Goal: Task Accomplishment & Management: Complete application form

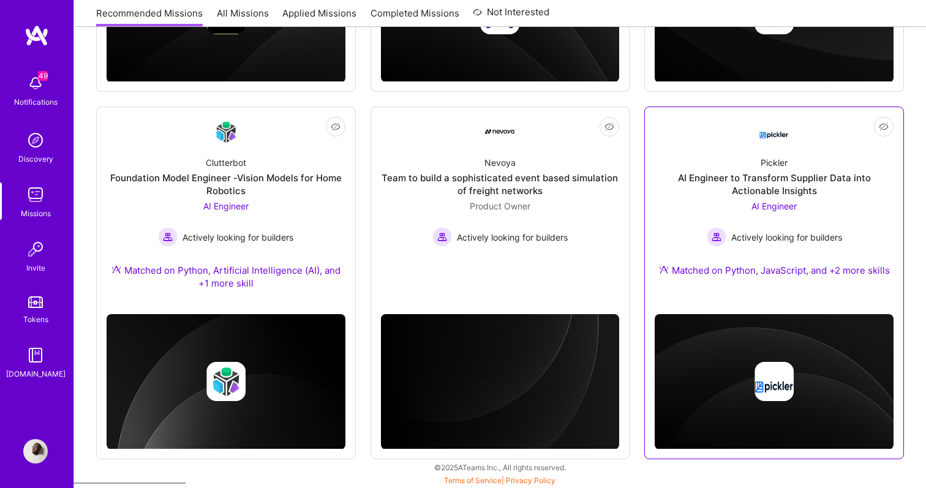
click at [782, 173] on div "AI Engineer to Transform Supplier Data into Actionable Insights" at bounding box center [774, 184] width 239 height 26
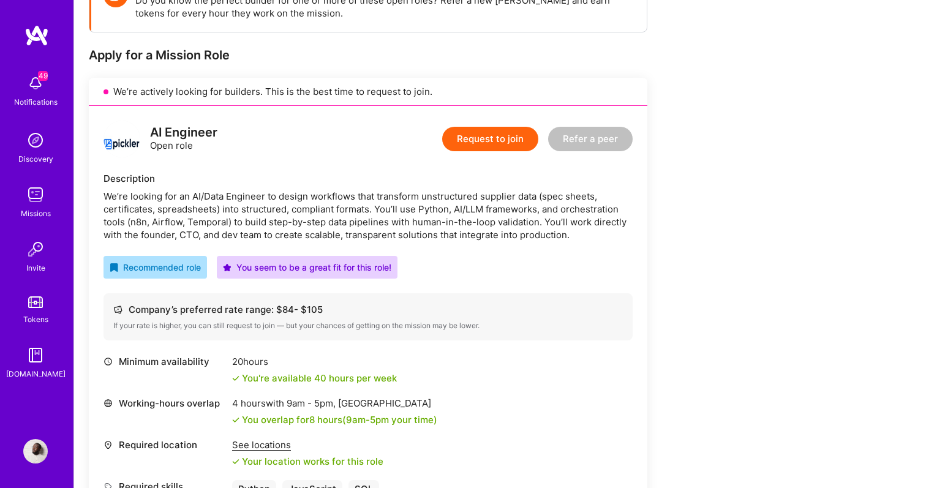
scroll to position [206, 0]
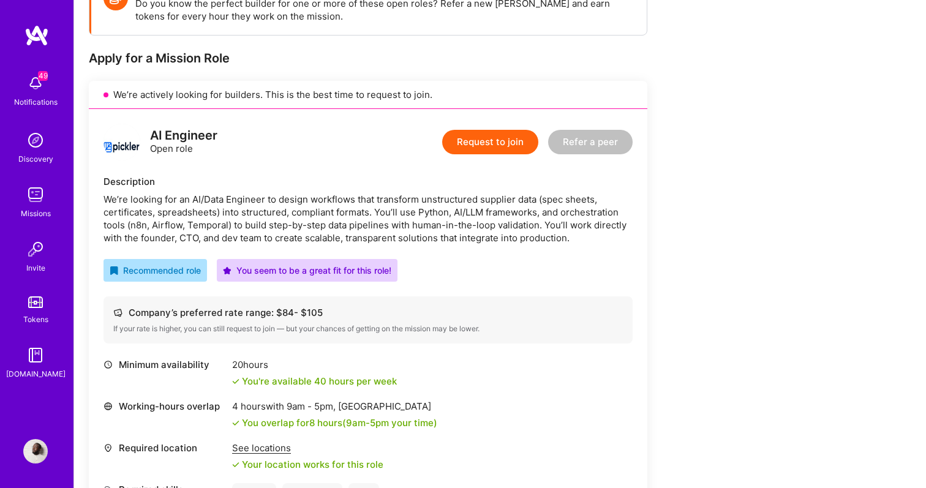
click at [480, 135] on button "Request to join" at bounding box center [490, 142] width 96 height 24
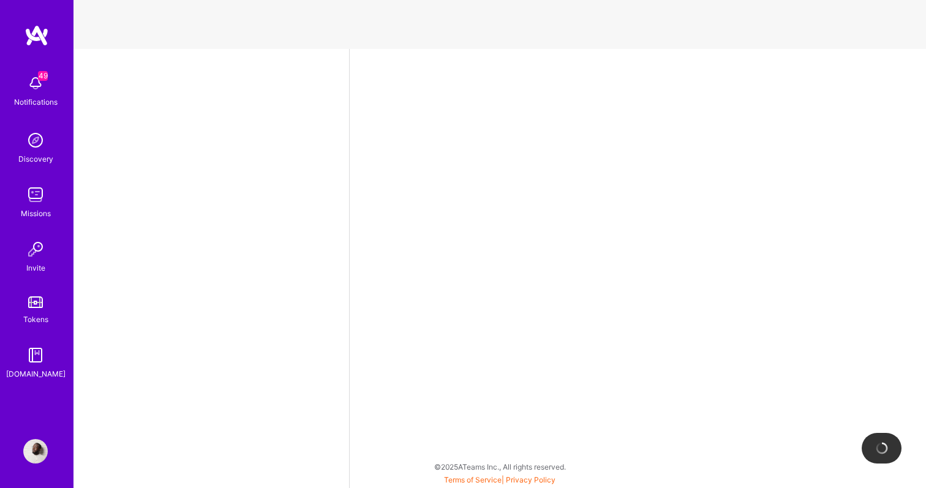
select select "DE"
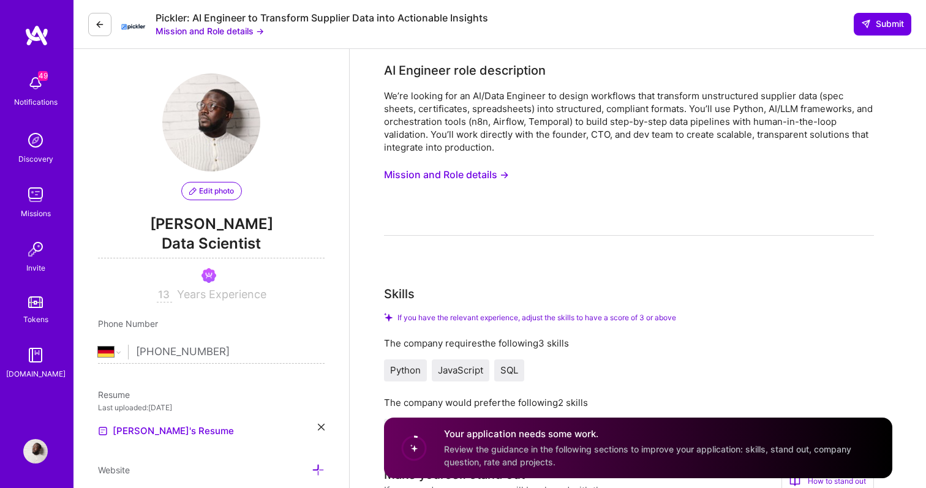
click at [250, 37] on div "Pickler: AI Engineer to Transform Supplier Data into Actionable Insights Missio…" at bounding box center [499, 24] width 853 height 49
click at [484, 168] on button "Mission and Role details →" at bounding box center [446, 175] width 125 height 23
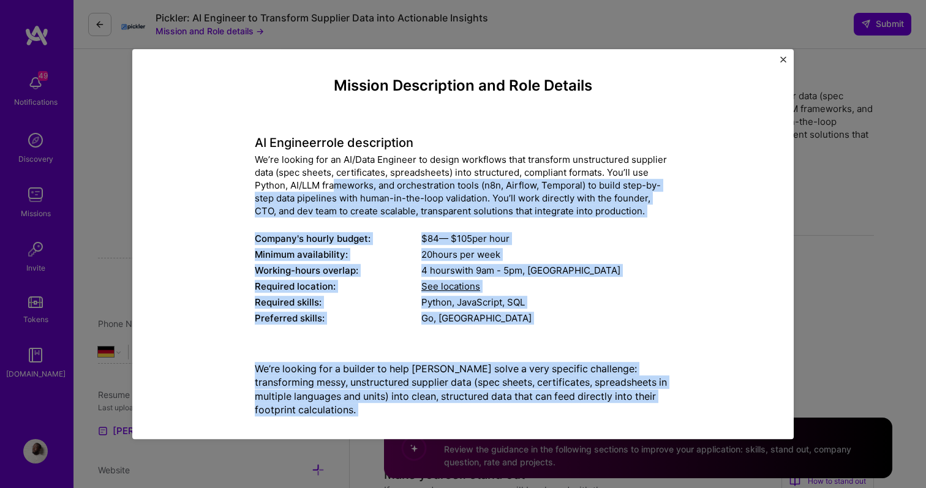
scroll to position [24, 0]
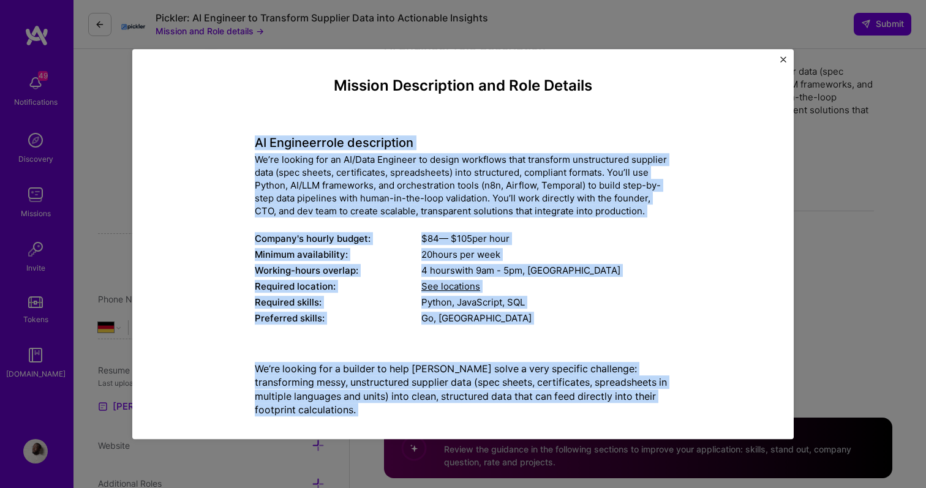
drag, startPoint x: 618, startPoint y: 348, endPoint x: 255, endPoint y: 145, distance: 415.7
copy div "AI Engineer role description We’re looking for an AI/Data Engineer to design wo…"
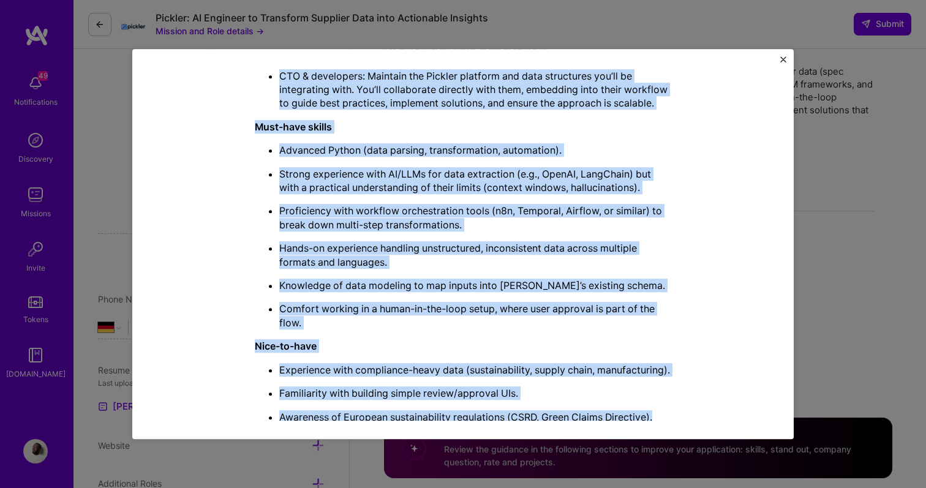
scroll to position [708, 0]
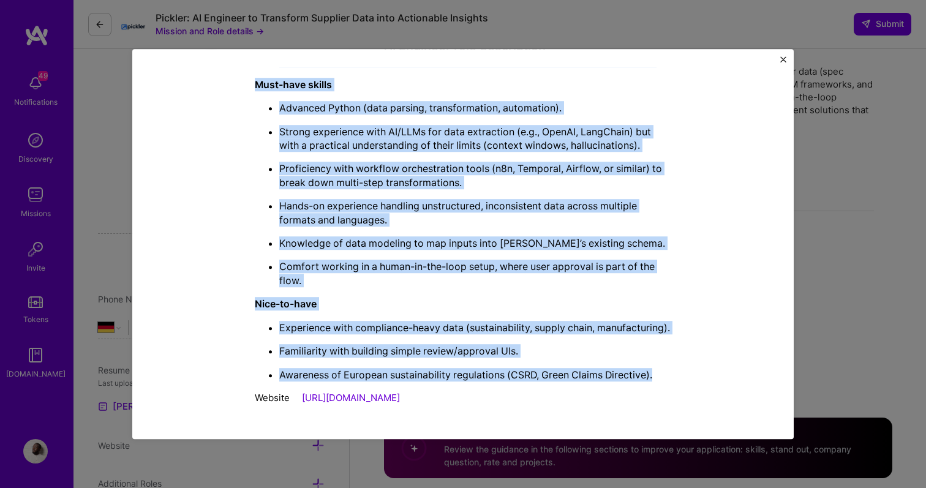
click at [781, 58] on img "Close" at bounding box center [783, 59] width 6 height 6
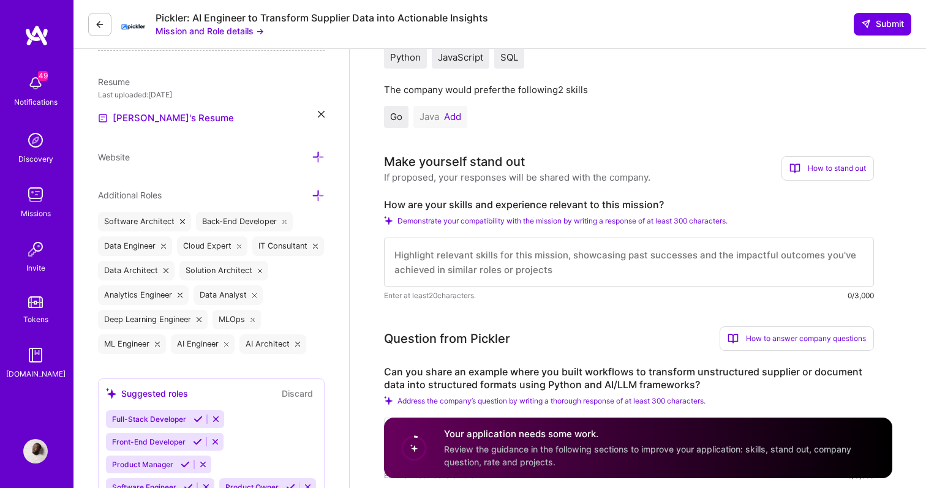
scroll to position [309, 0]
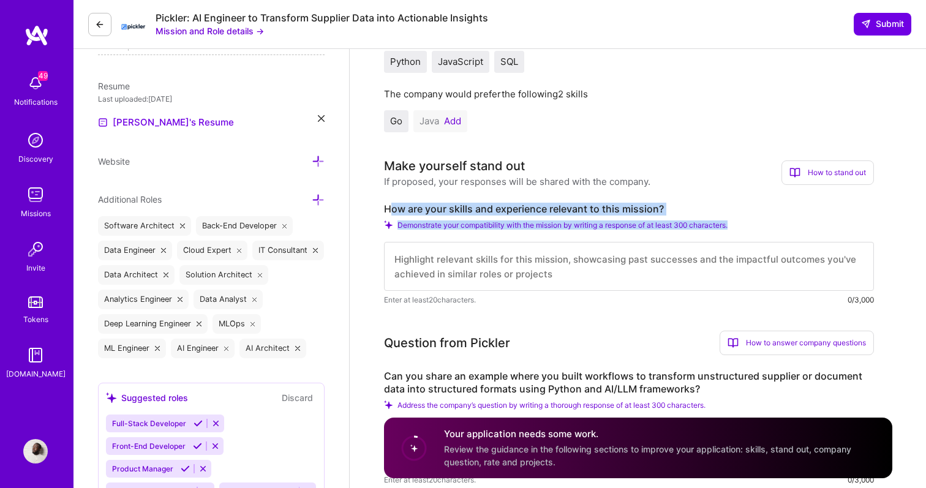
drag, startPoint x: 741, startPoint y: 224, endPoint x: 403, endPoint y: 197, distance: 339.2
click at [388, 203] on div "How are your skills and experience relevant to this mission? Demonstrate your c…" at bounding box center [629, 255] width 490 height 104
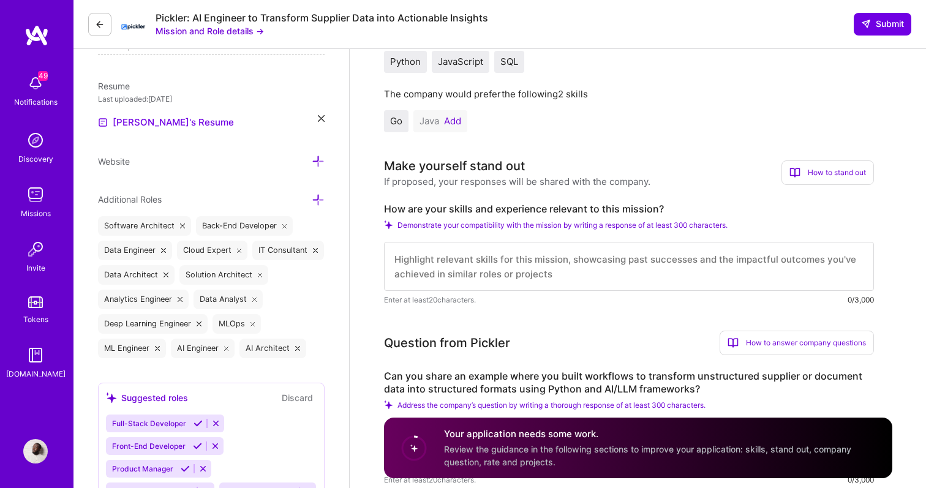
click at [807, 160] on div "How to stand out" at bounding box center [827, 172] width 92 height 24
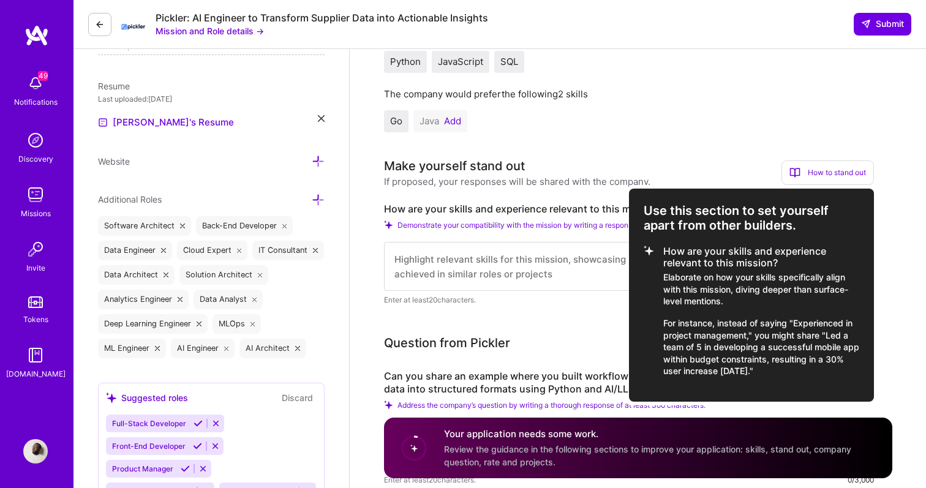
drag, startPoint x: 778, startPoint y: 372, endPoint x: 662, endPoint y: 255, distance: 164.6
click at [662, 254] on li "How are your skills and experience relevant to this mission? Elaborate on how y…" at bounding box center [752, 312] width 216 height 132
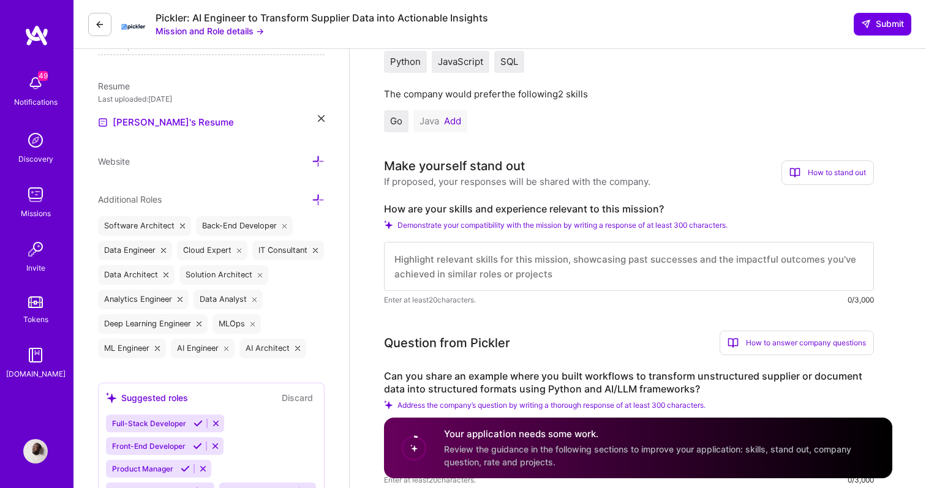
click at [815, 168] on div "How to stand out" at bounding box center [827, 172] width 92 height 24
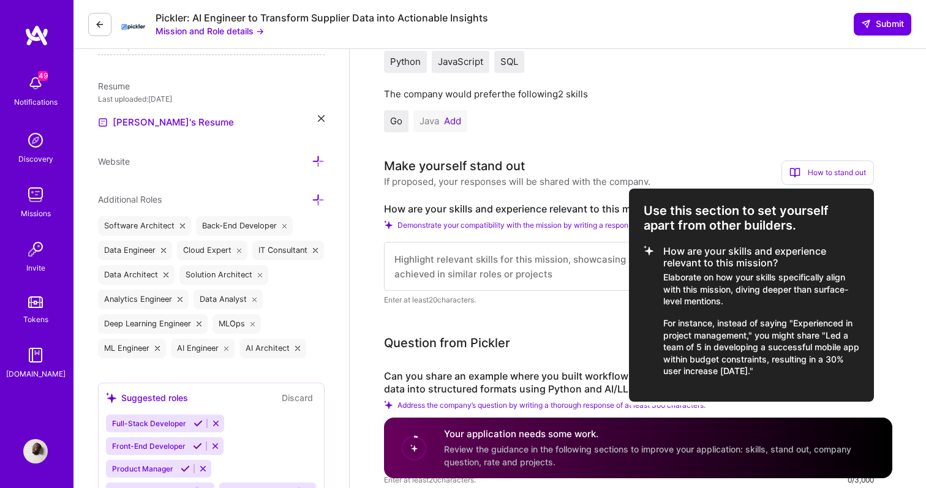
copy li "How are your skills and experience relevant to this mission? Elaborate on how y…"
drag, startPoint x: 784, startPoint y: 367, endPoint x: 664, endPoint y: 254, distance: 165.5
click at [664, 254] on li "How are your skills and experience relevant to this mission? Elaborate on how y…" at bounding box center [752, 312] width 216 height 132
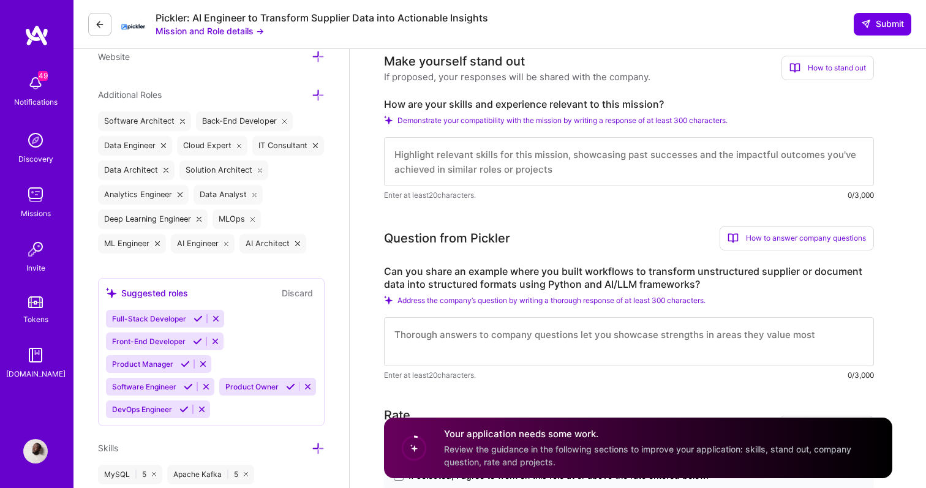
click at [495, 149] on textarea at bounding box center [629, 161] width 490 height 49
paste textarea "Based on my extensive background, here's how my skills and experience directly …"
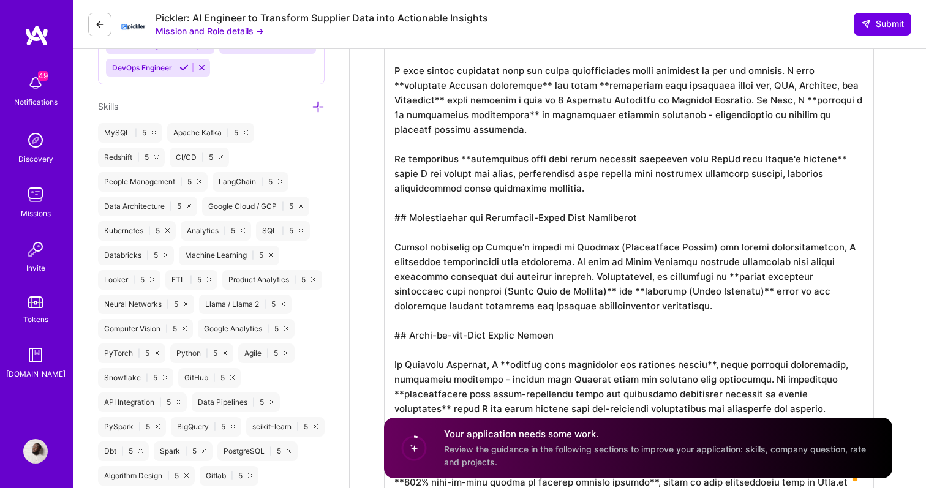
drag, startPoint x: 651, startPoint y: 203, endPoint x: 344, endPoint y: 196, distance: 306.9
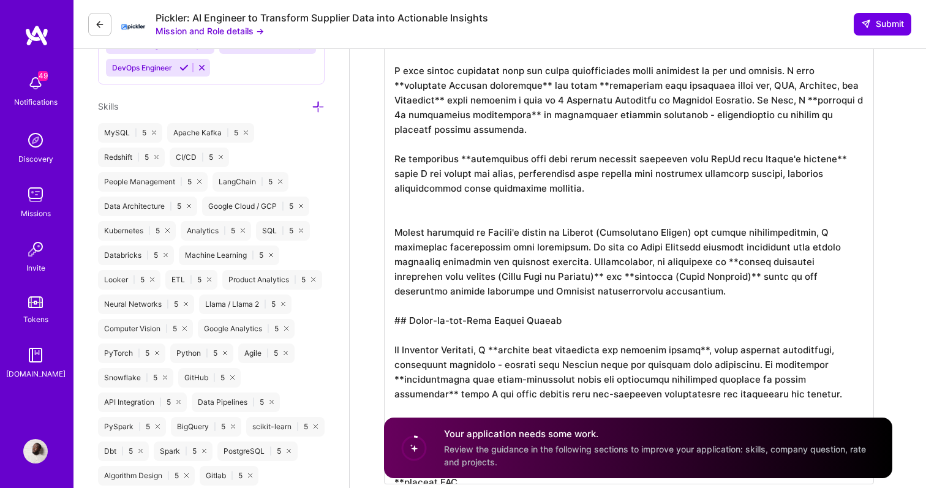
drag, startPoint x: 620, startPoint y: 312, endPoint x: 388, endPoint y: 291, distance: 233.0
click at [388, 291] on textarea "To enrich screen reader interactions, please activate Accessibility in Grammarl…" at bounding box center [629, 129] width 490 height 710
click at [543, 278] on textarea "To enrich screen reader interactions, please activate Accessibility in Grammarl…" at bounding box center [629, 129] width 490 height 710
paste textarea "AI/LLM Implementation for Document Processing I have hands-on experience buildi…"
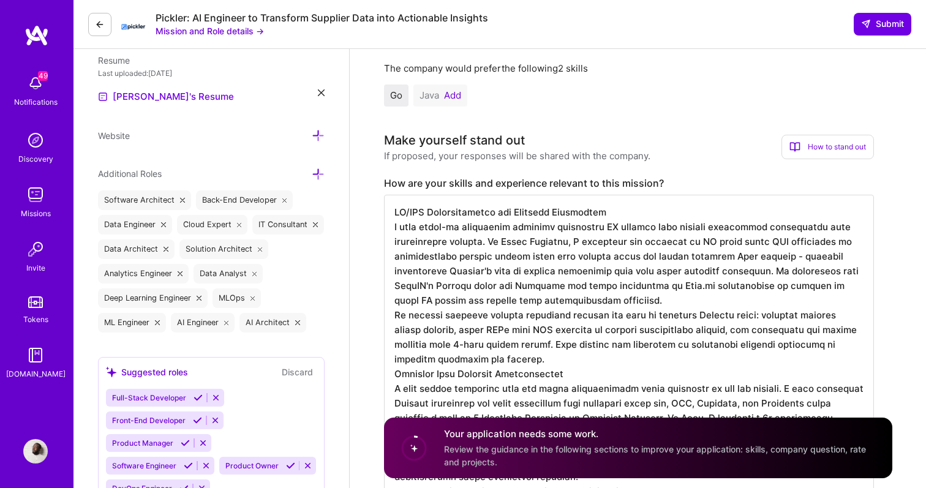
scroll to position [335, 0]
click at [570, 378] on textarea "To enrich screen reader interactions, please activate Accessibility in Grammarl…" at bounding box center [629, 468] width 490 height 549
click at [568, 378] on textarea "To enrich screen reader interactions, please activate Accessibility in Grammarl…" at bounding box center [629, 468] width 490 height 549
drag, startPoint x: 572, startPoint y: 375, endPoint x: 390, endPoint y: 373, distance: 181.9
click at [391, 373] on textarea "To enrich screen reader interactions, please activate Accessibility in Grammarl…" at bounding box center [629, 468] width 490 height 549
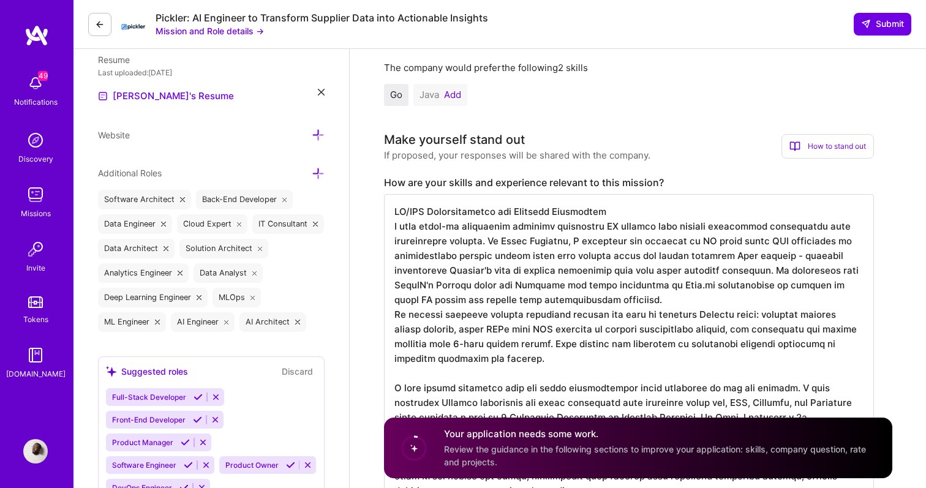
drag, startPoint x: 611, startPoint y: 214, endPoint x: 358, endPoint y: 208, distance: 253.0
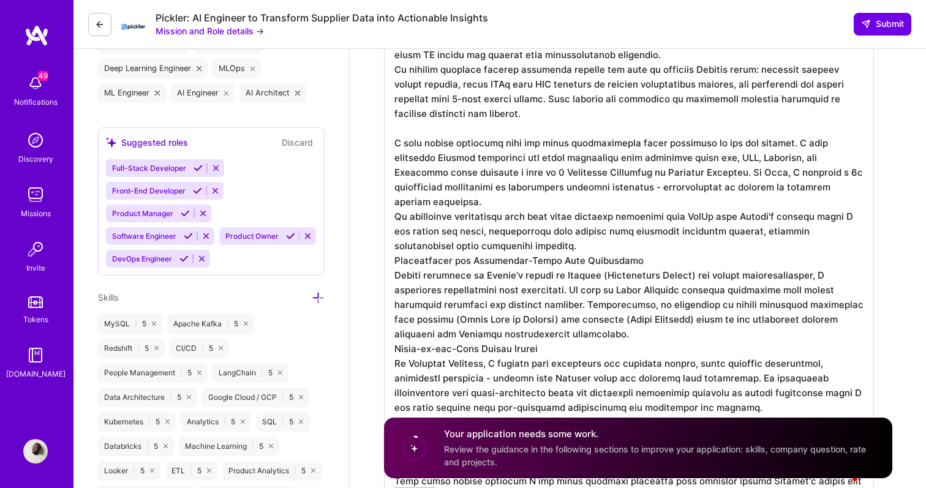
scroll to position [1, 0]
drag, startPoint x: 630, startPoint y: 246, endPoint x: 378, endPoint y: 241, distance: 251.2
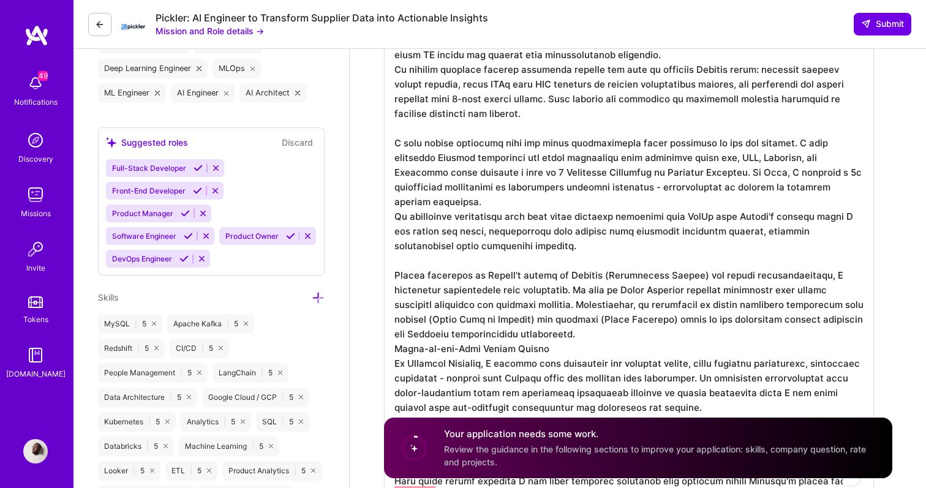
drag, startPoint x: 559, startPoint y: 337, endPoint x: 378, endPoint y: 334, distance: 181.3
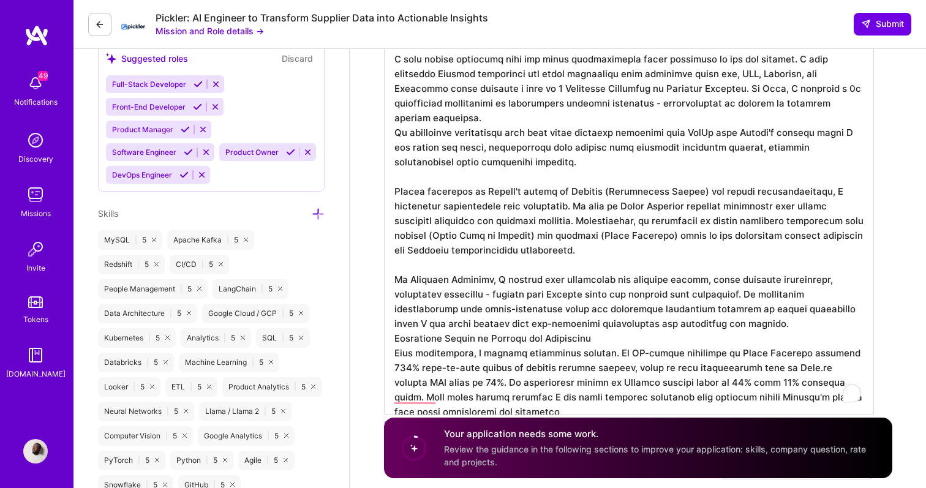
scroll to position [651, 0]
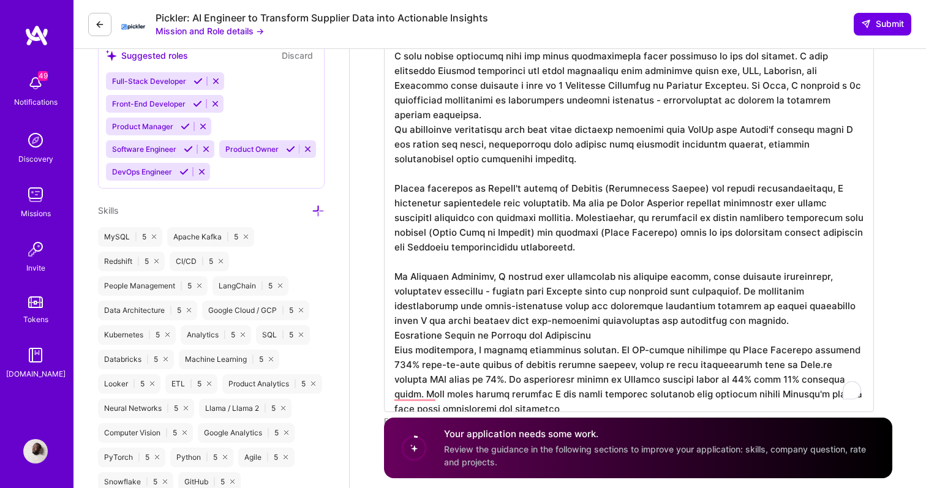
drag, startPoint x: 601, startPoint y: 323, endPoint x: 394, endPoint y: 324, distance: 207.0
click at [394, 324] on textarea "To enrich screen reader interactions, please activate Accessibility in Grammarl…" at bounding box center [629, 145] width 490 height 534
click at [456, 399] on textarea "To enrich screen reader interactions, please activate Accessibility in Grammarl…" at bounding box center [629, 145] width 490 height 534
drag, startPoint x: 480, startPoint y: 397, endPoint x: 784, endPoint y: 389, distance: 304.5
click at [780, 369] on textarea "To enrich screen reader interactions, please activate Accessibility in Grammarl…" at bounding box center [629, 145] width 490 height 534
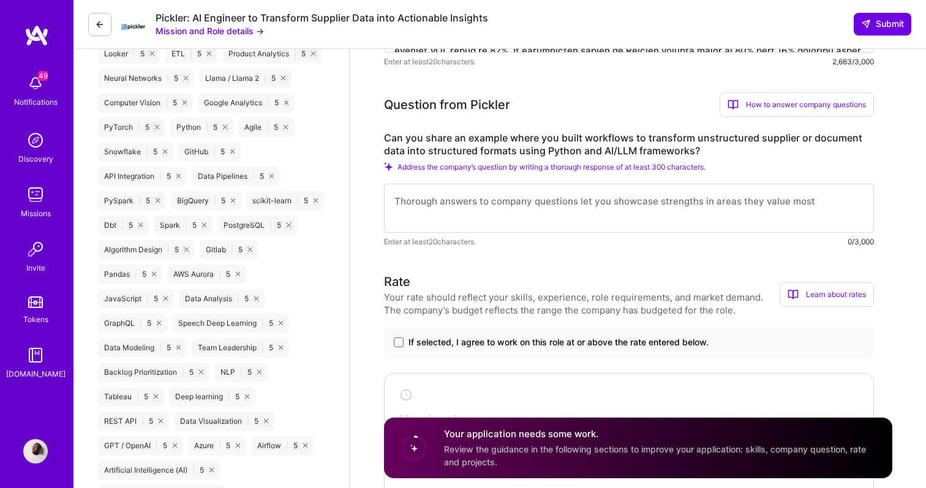
scroll to position [959, 0]
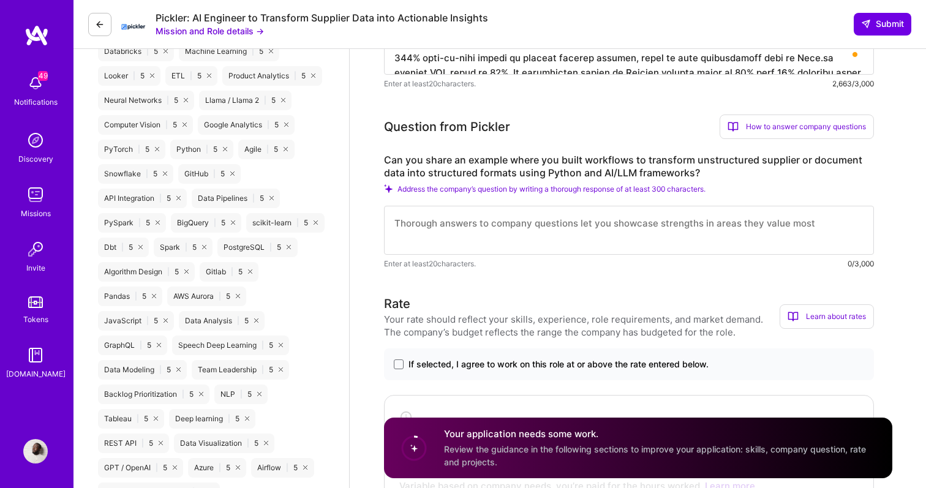
type textarea "I have hands-on experience building production AI systems that extract structur…"
drag, startPoint x: 517, startPoint y: 233, endPoint x: 551, endPoint y: 205, distance: 43.9
click at [517, 233] on textarea at bounding box center [629, 230] width 490 height 49
click at [788, 129] on div "How to answer company questions" at bounding box center [797, 127] width 154 height 24
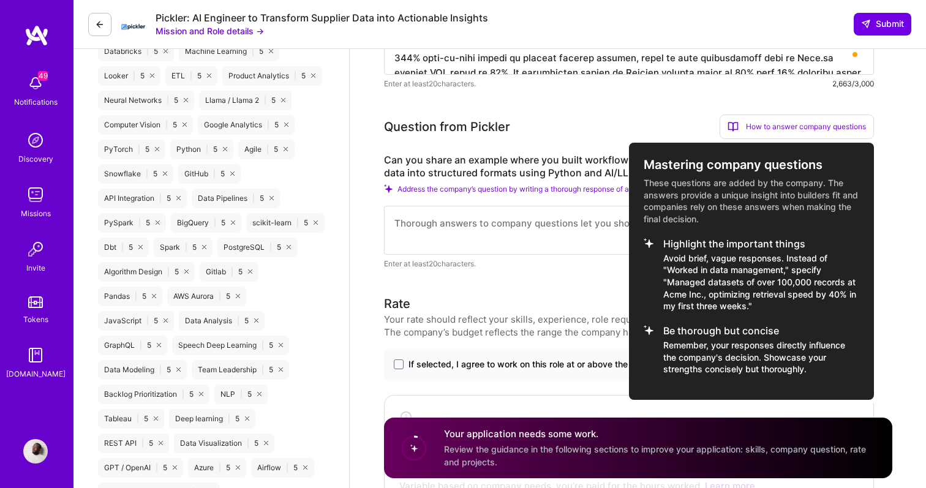
click at [450, 175] on div at bounding box center [463, 244] width 926 height 488
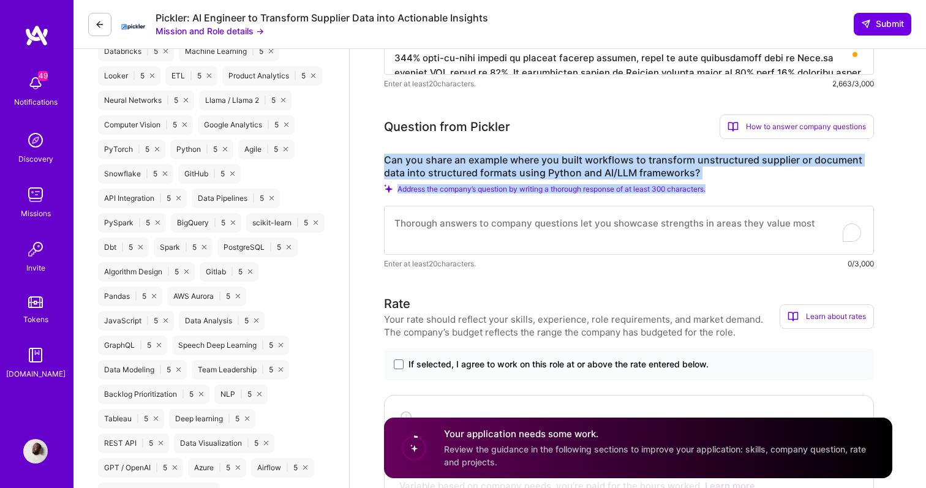
drag, startPoint x: 726, startPoint y: 192, endPoint x: 353, endPoint y: 162, distance: 374.2
copy div "Can you share an example where you built workflows to transform unstructured su…"
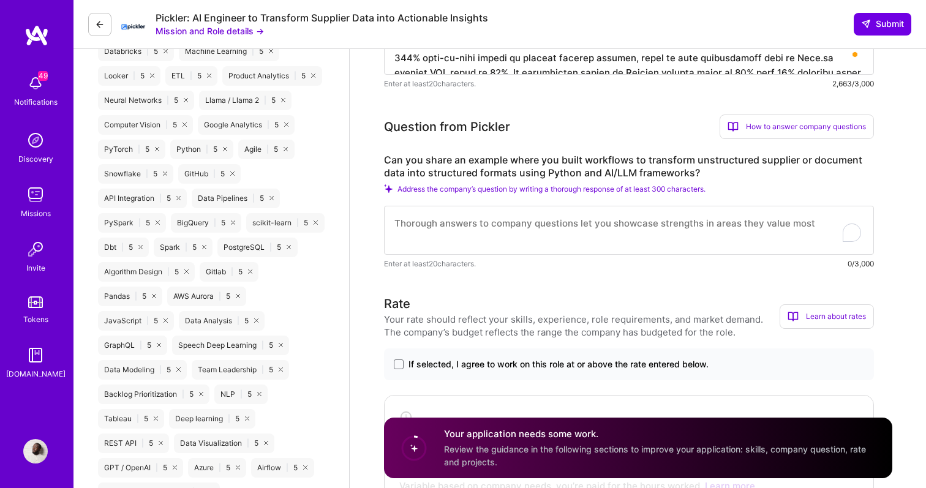
click at [826, 124] on div "How to answer company questions" at bounding box center [797, 127] width 154 height 24
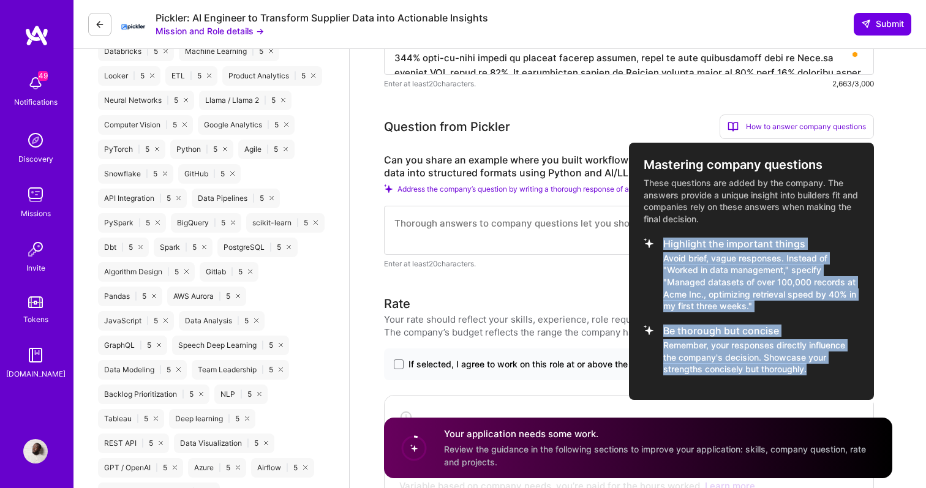
copy ul "Highlight the important things Avoid brief, vague responses. Instead of "Worked…"
drag, startPoint x: 811, startPoint y: 369, endPoint x: 657, endPoint y: 248, distance: 195.4
click at [657, 248] on ul "Highlight the important things Avoid brief, vague responses. Instead of "Worked…" at bounding box center [752, 306] width 216 height 137
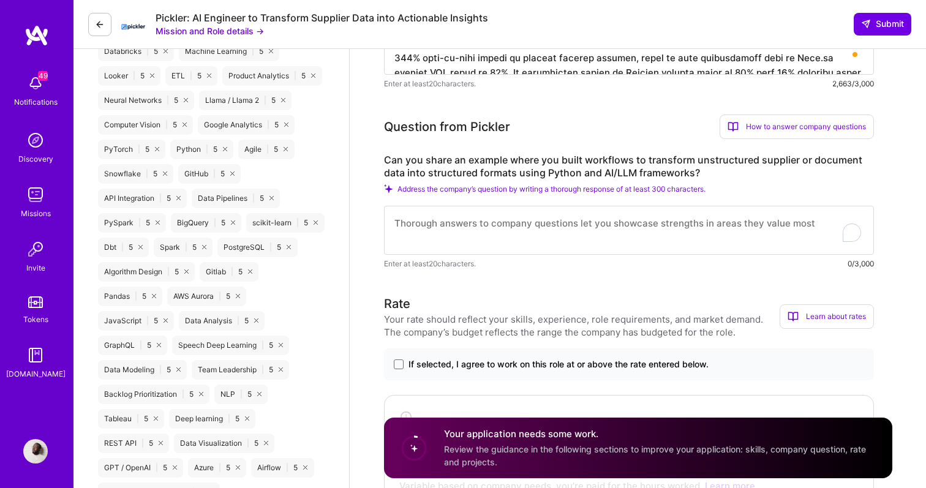
click at [598, 224] on textarea "To enrich screen reader interactions, please activate Accessibility in Grammarl…" at bounding box center [629, 230] width 490 height 49
paste textarea "At Saudi Airlines, I built a comprehensive workflow that transforms unstructure…"
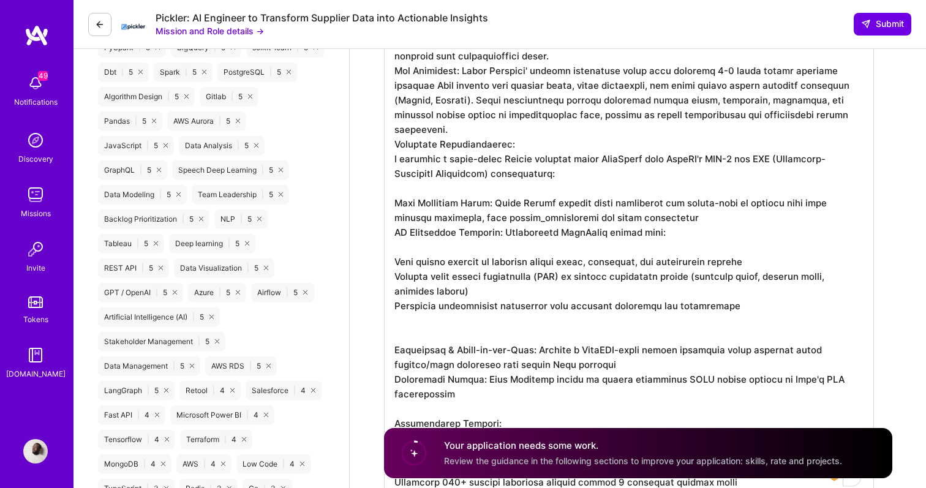
scroll to position [1, 0]
drag, startPoint x: 500, startPoint y: 412, endPoint x: 372, endPoint y: 408, distance: 128.1
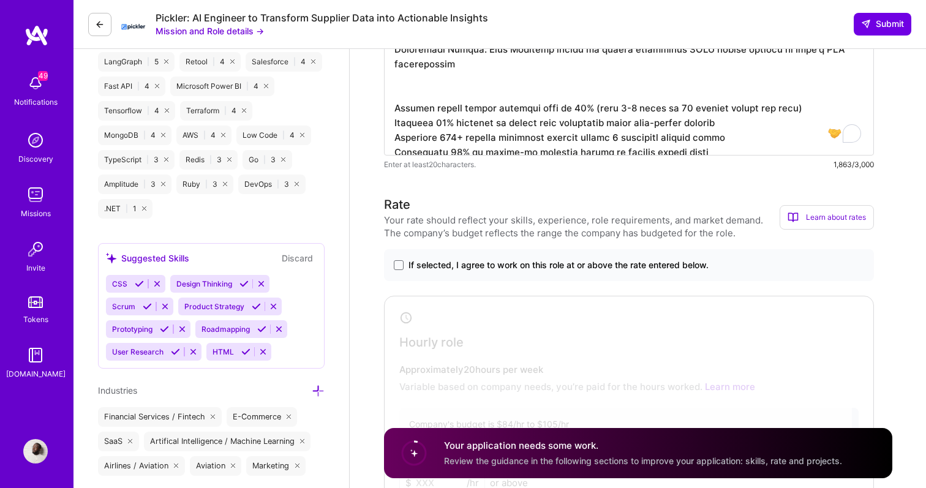
scroll to position [1464, 0]
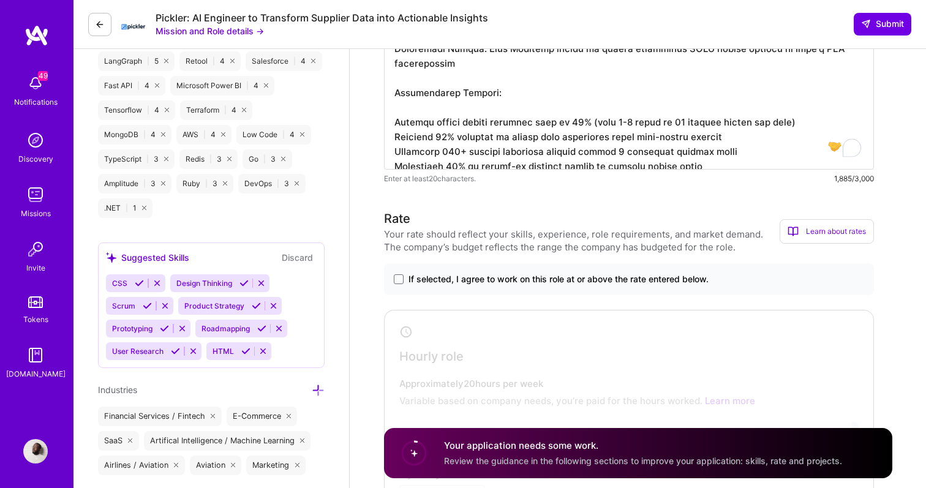
type textarea "At Saudi Airlines, I built a comprehensive workflow that transforms unstructure…"
drag, startPoint x: 508, startPoint y: 236, endPoint x: 495, endPoint y: 238, distance: 12.9
click at [508, 236] on div "Your rate should reflect your skills, experience, role requirements, and market…" at bounding box center [582, 241] width 396 height 26
click at [395, 285] on label "If selected, I agree to work on this role at or above the rate entered below." at bounding box center [629, 279] width 470 height 12
click at [0, 0] on input "If selected, I agree to work on this role at or above the rate entered below." at bounding box center [0, 0] width 0 height 0
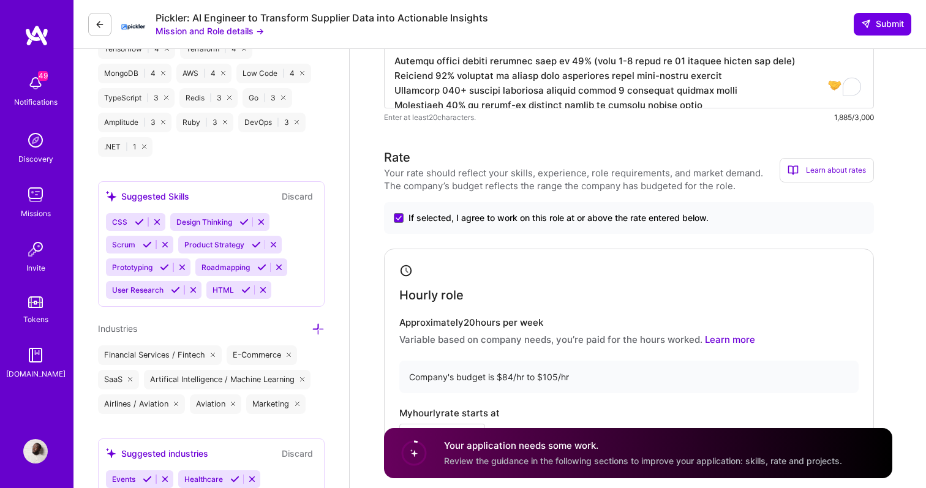
scroll to position [1698, 0]
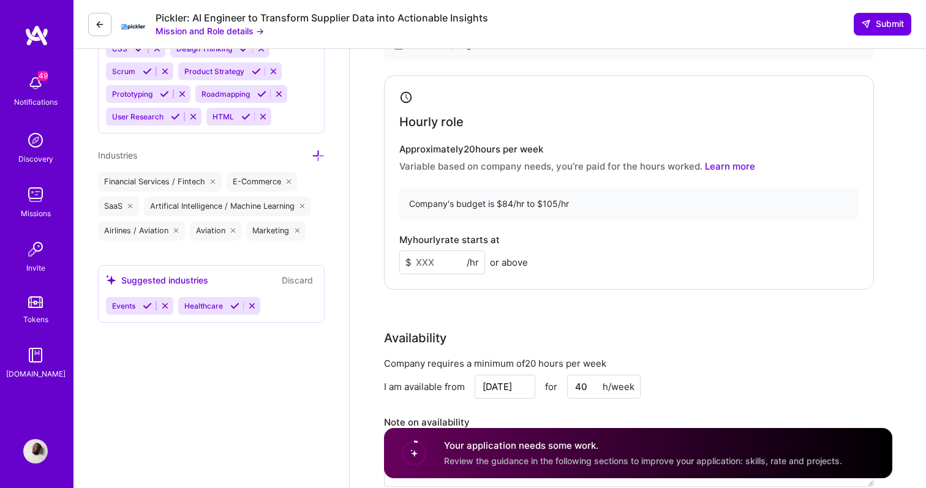
click at [435, 259] on input at bounding box center [442, 262] width 86 height 24
type input "80"
drag, startPoint x: 487, startPoint y: 329, endPoint x: 480, endPoint y: 330, distance: 6.8
click at [486, 329] on div "Availability" at bounding box center [629, 338] width 490 height 18
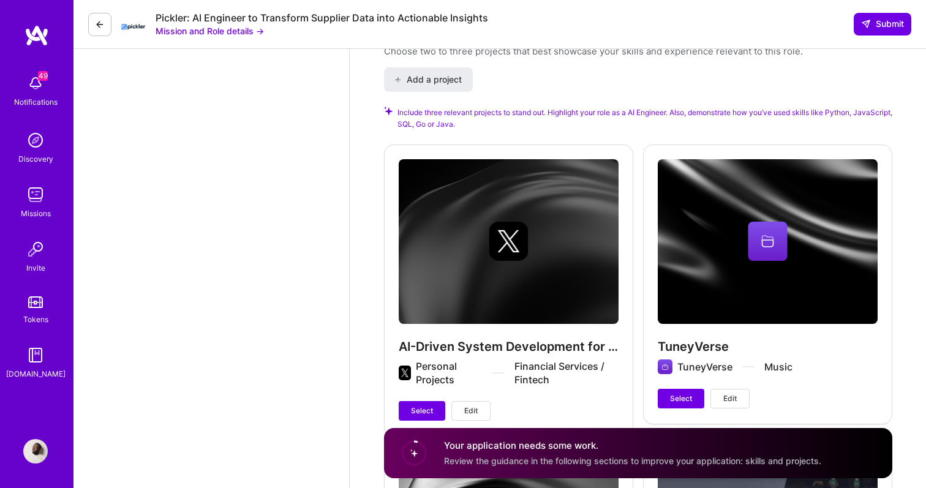
scroll to position [2375, 0]
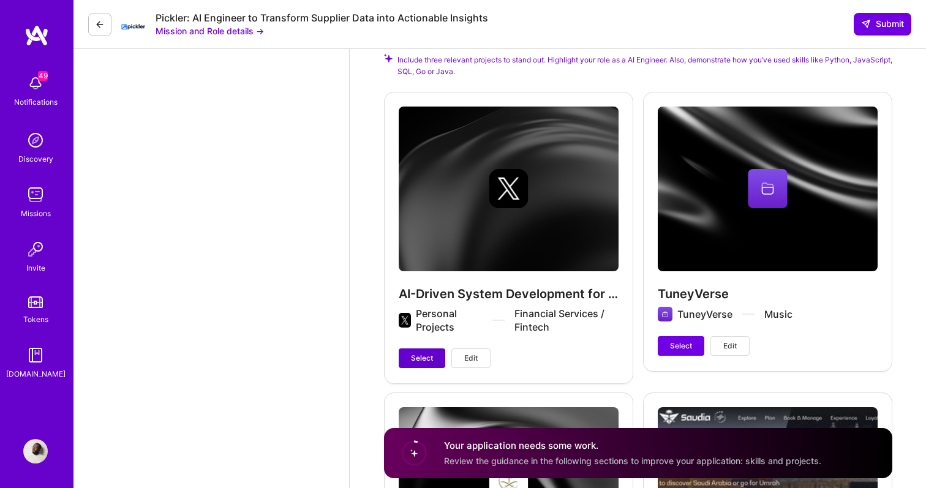
click at [430, 355] on span "Select" at bounding box center [422, 358] width 22 height 11
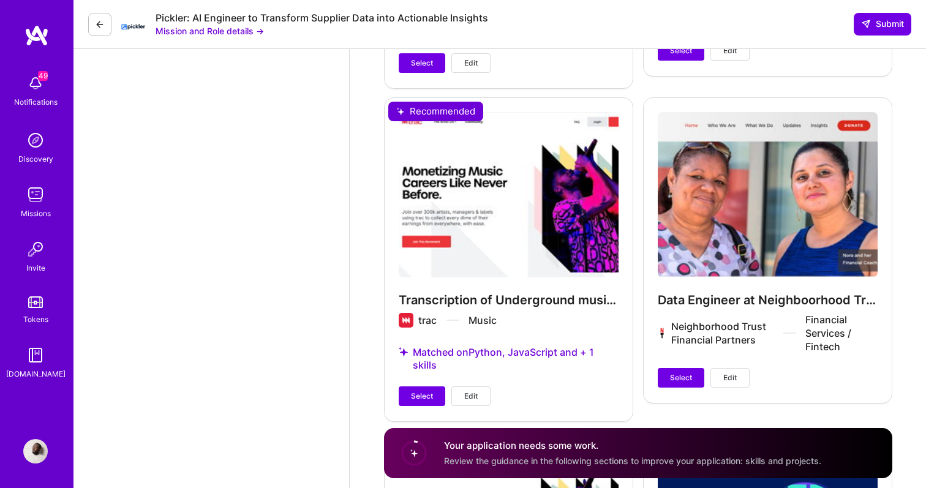
scroll to position [3249, 0]
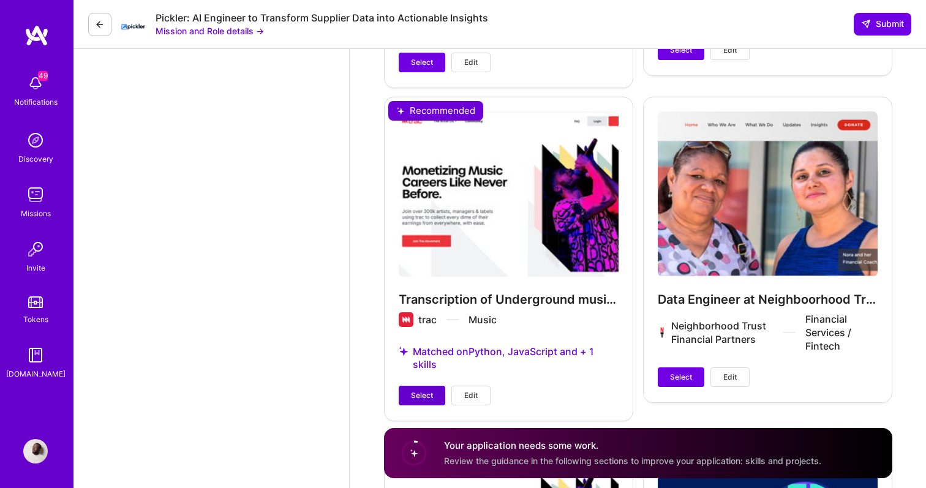
click at [418, 397] on span "Select" at bounding box center [422, 395] width 22 height 11
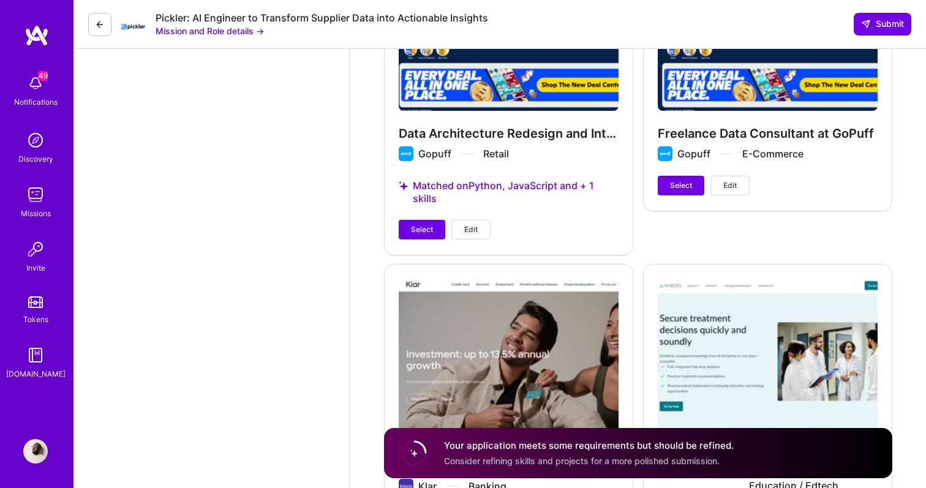
scroll to position [4065, 0]
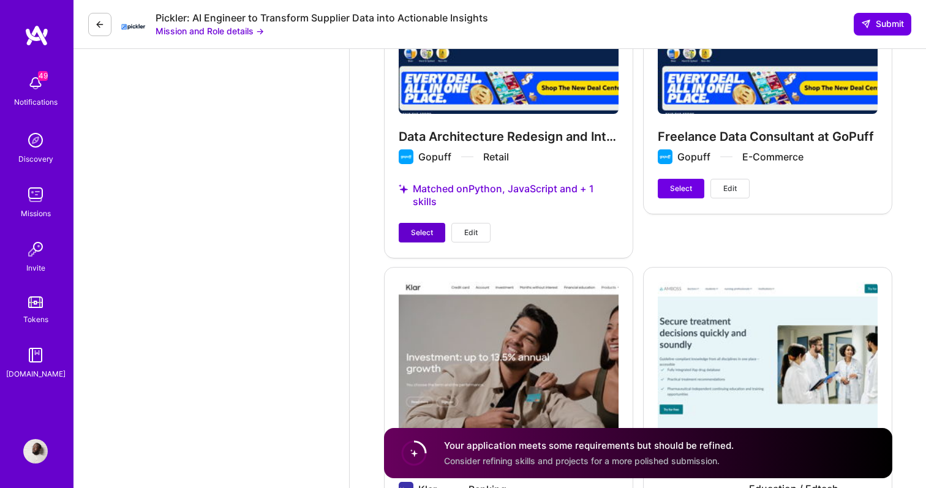
click at [413, 236] on span "Select" at bounding box center [422, 232] width 22 height 11
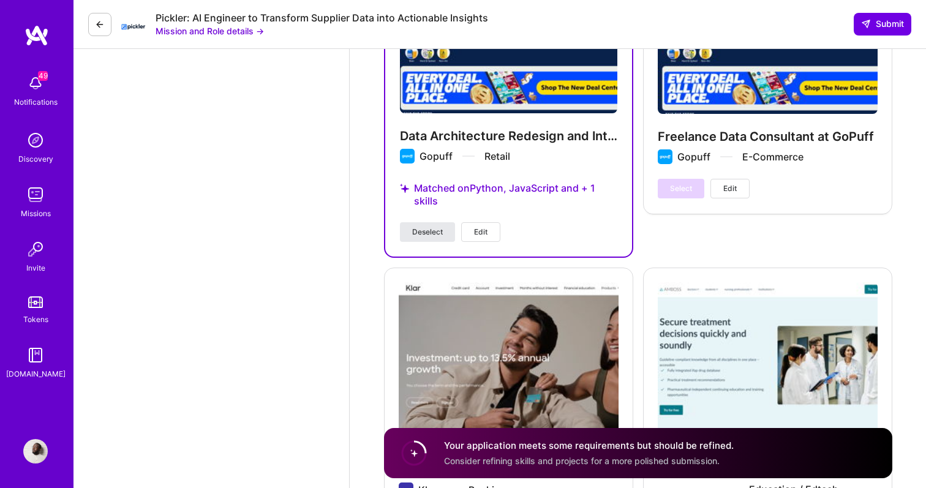
click at [426, 229] on span "Deselect" at bounding box center [427, 232] width 31 height 11
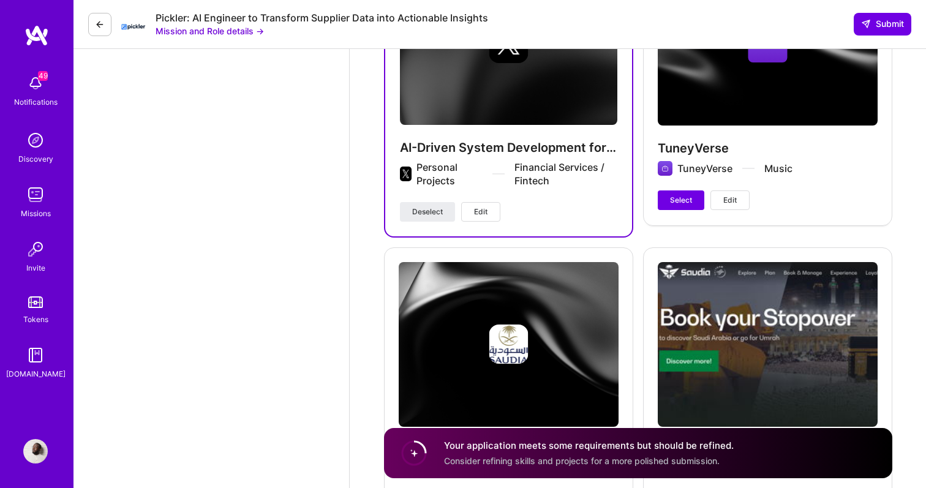
scroll to position [2476, 0]
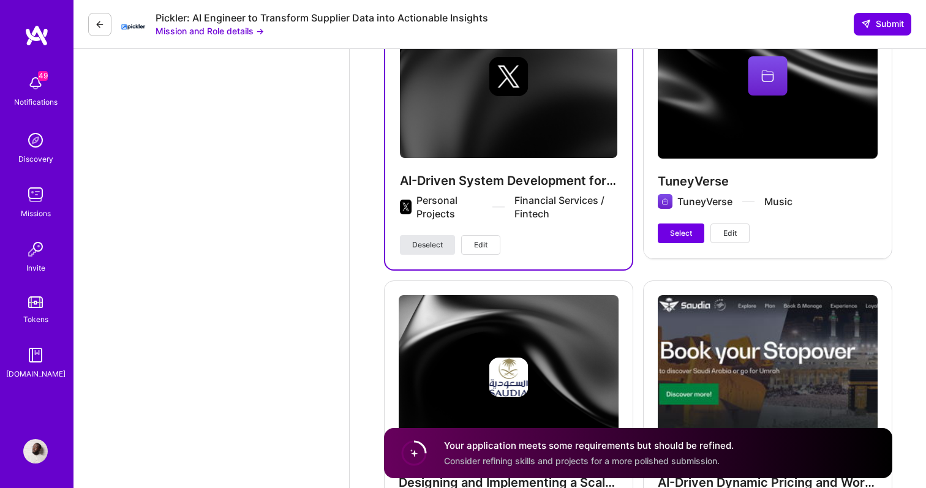
click at [418, 244] on span "Deselect" at bounding box center [427, 244] width 31 height 11
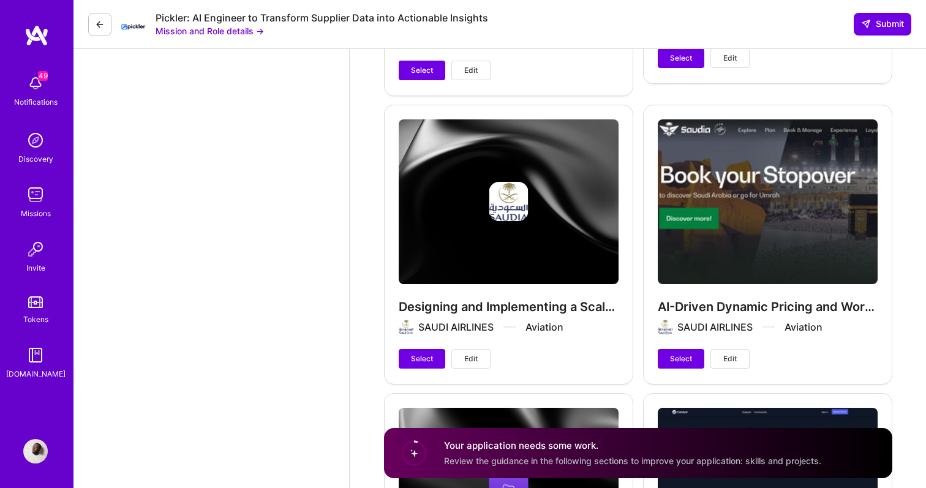
scroll to position [2688, 0]
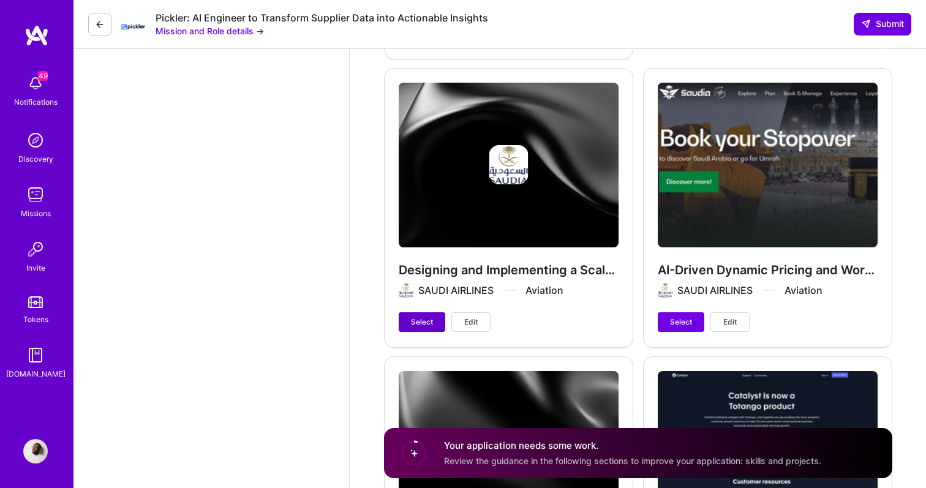
click at [435, 318] on button "Select" at bounding box center [422, 322] width 47 height 20
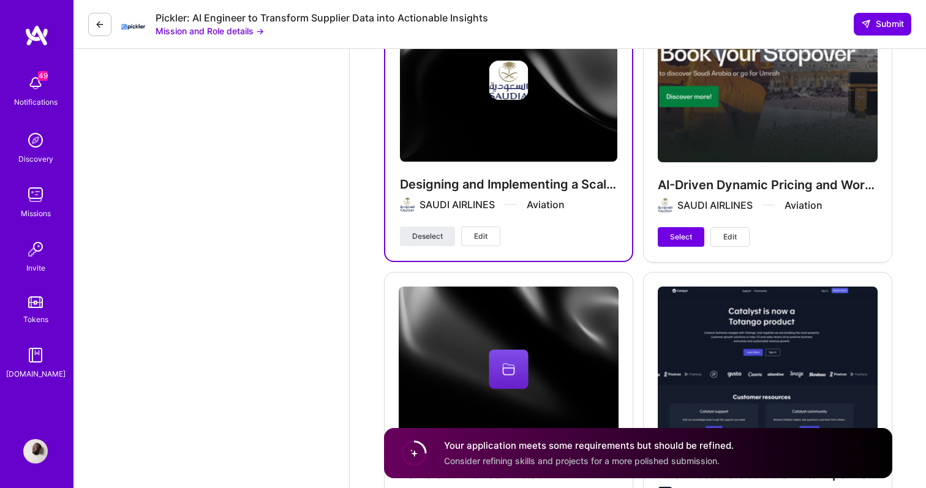
scroll to position [2776, 0]
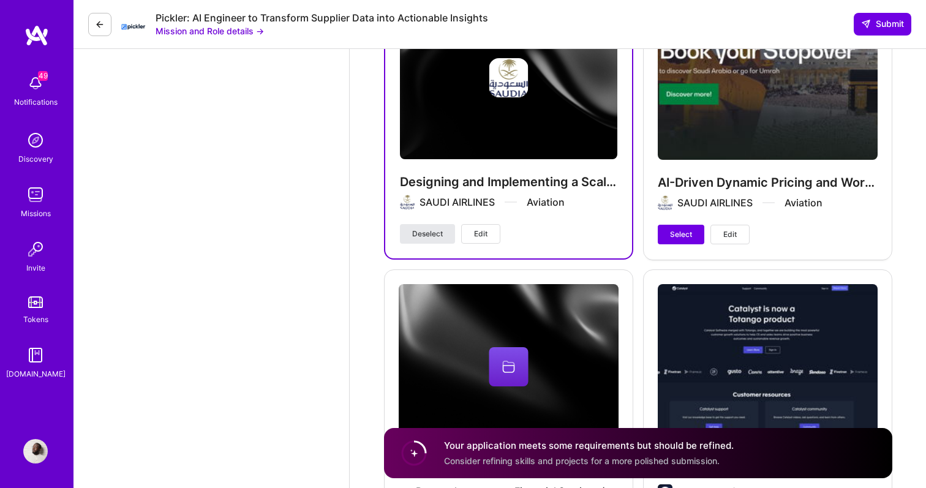
click at [414, 234] on span "Deselect" at bounding box center [427, 233] width 31 height 11
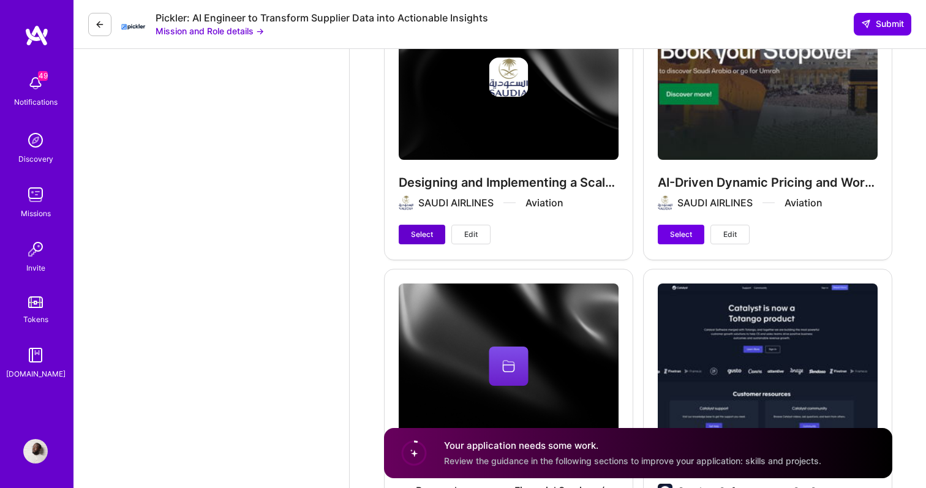
click at [409, 241] on button "Select" at bounding box center [422, 235] width 47 height 20
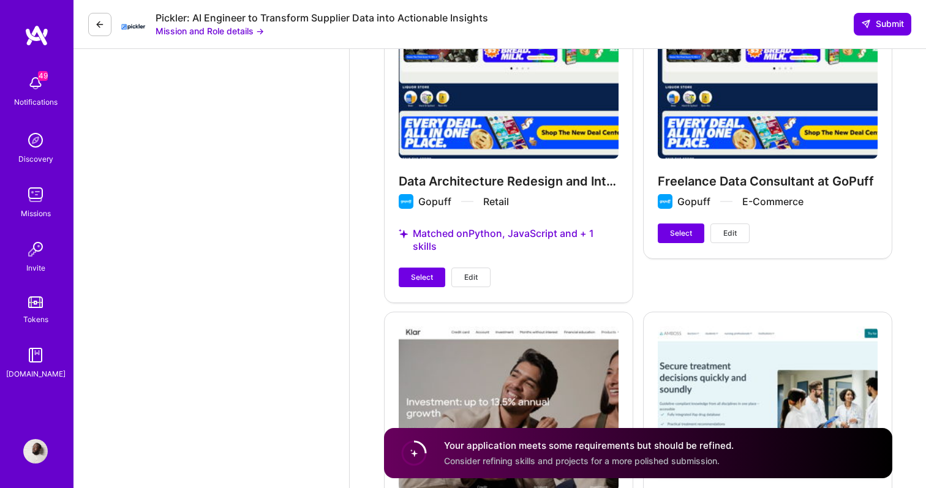
scroll to position [4048, 0]
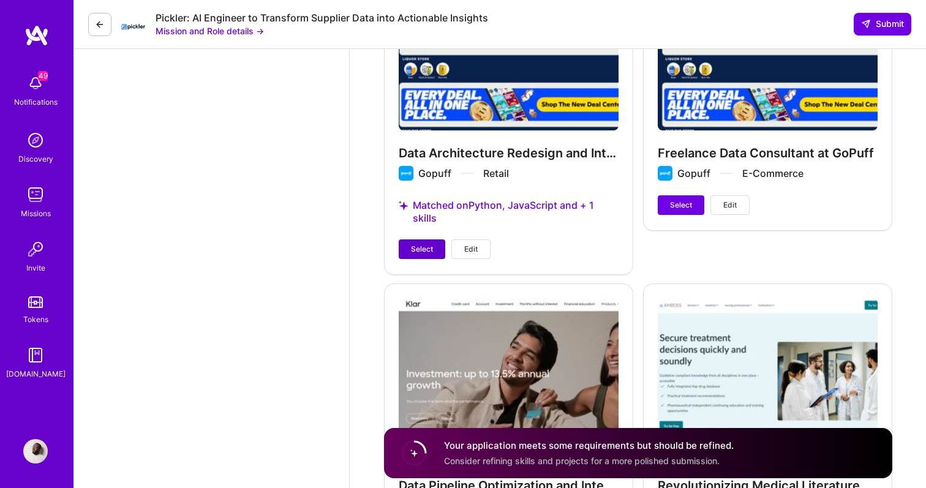
click at [427, 245] on span "Select" at bounding box center [422, 249] width 22 height 11
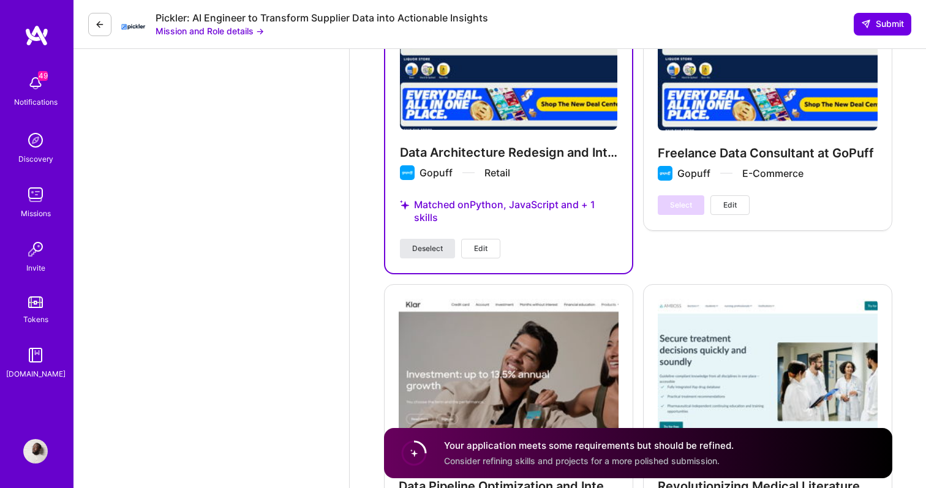
click at [427, 245] on span "Deselect" at bounding box center [427, 248] width 31 height 11
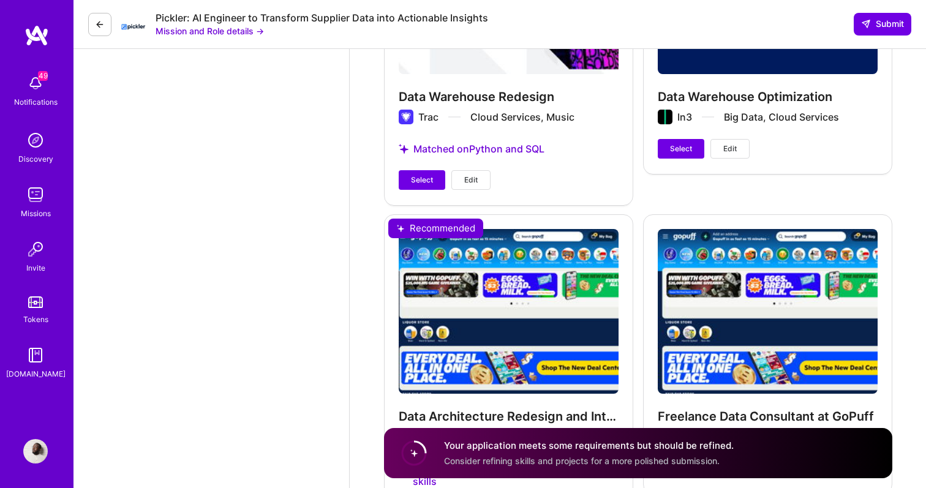
scroll to position [3772, 0]
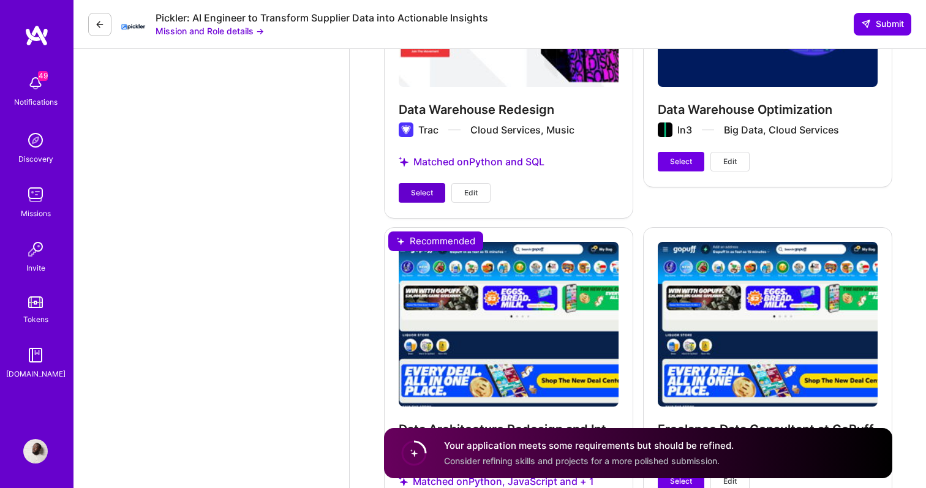
click at [412, 192] on span "Select" at bounding box center [422, 192] width 22 height 11
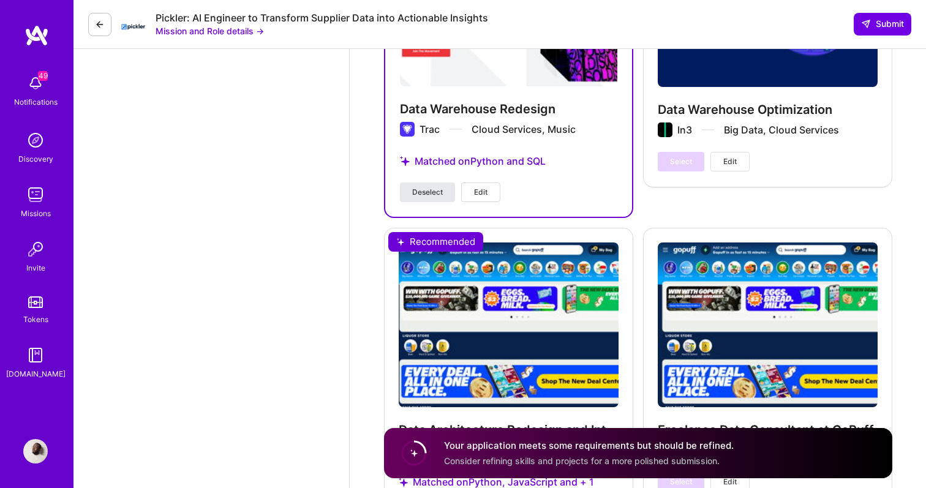
click at [412, 191] on span "Deselect" at bounding box center [427, 192] width 31 height 11
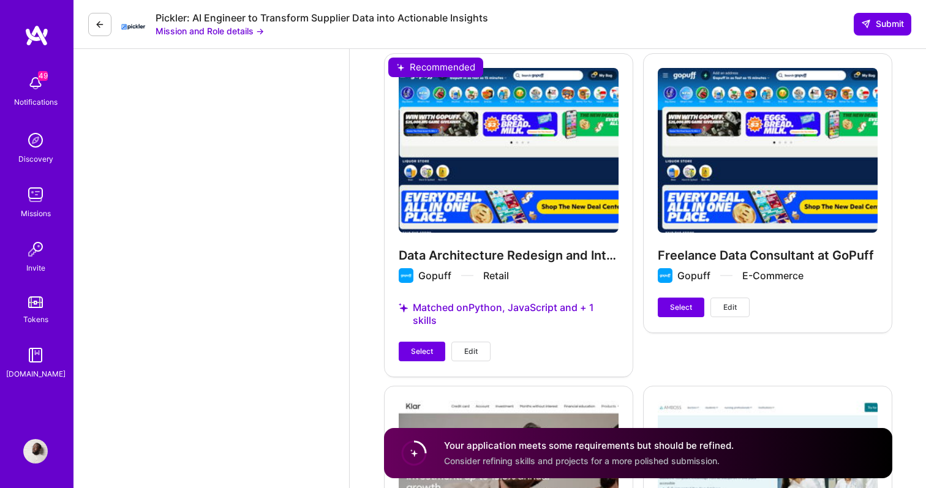
scroll to position [4061, 0]
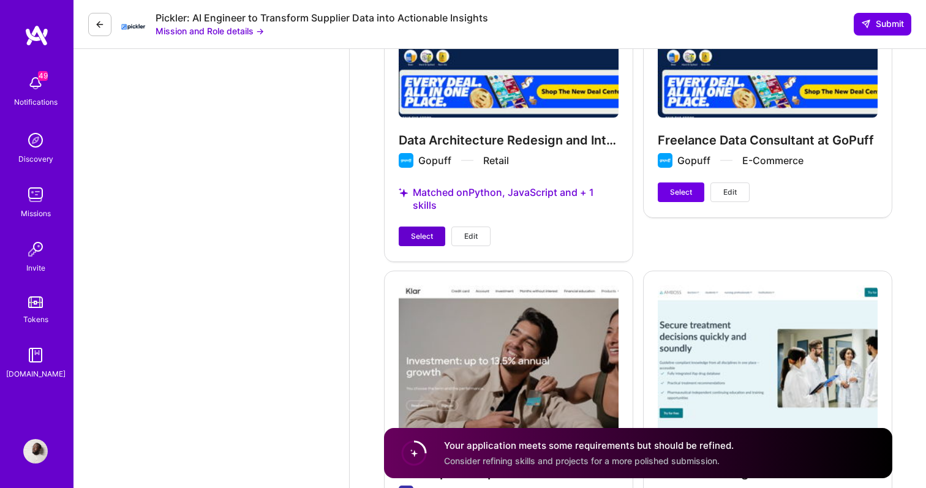
click at [418, 233] on span "Select" at bounding box center [422, 236] width 22 height 11
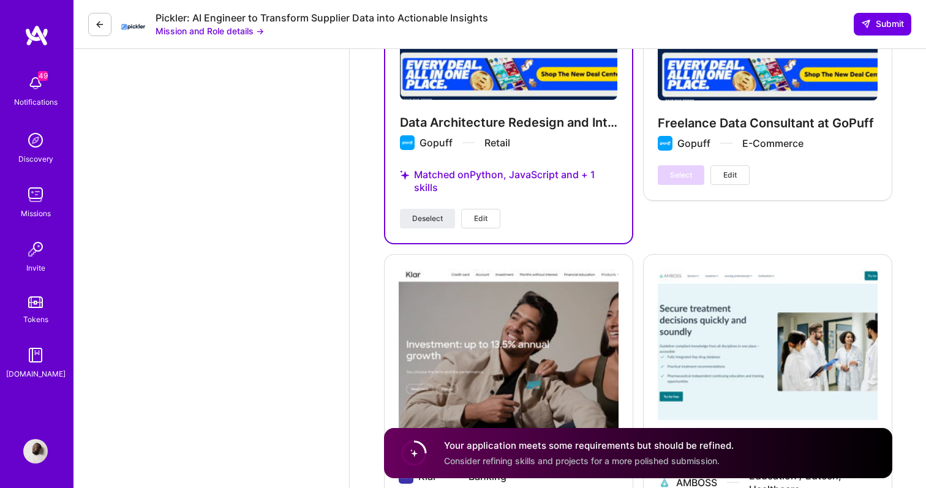
scroll to position [4044, 0]
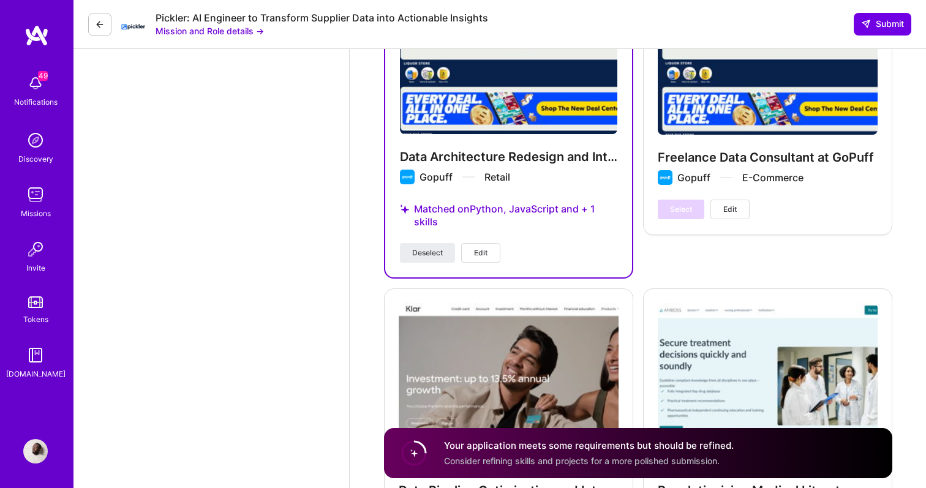
click at [467, 252] on button "Edit" at bounding box center [480, 253] width 39 height 20
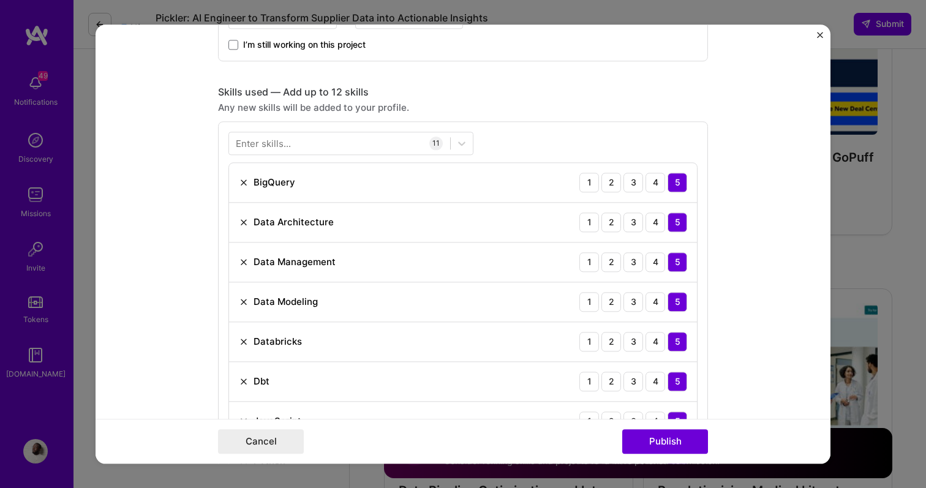
scroll to position [781, 0]
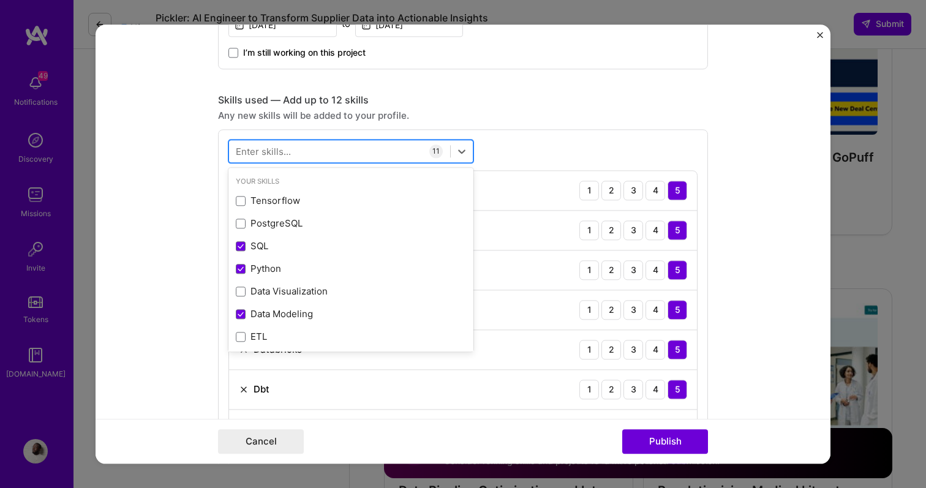
click at [293, 158] on div at bounding box center [339, 151] width 221 height 20
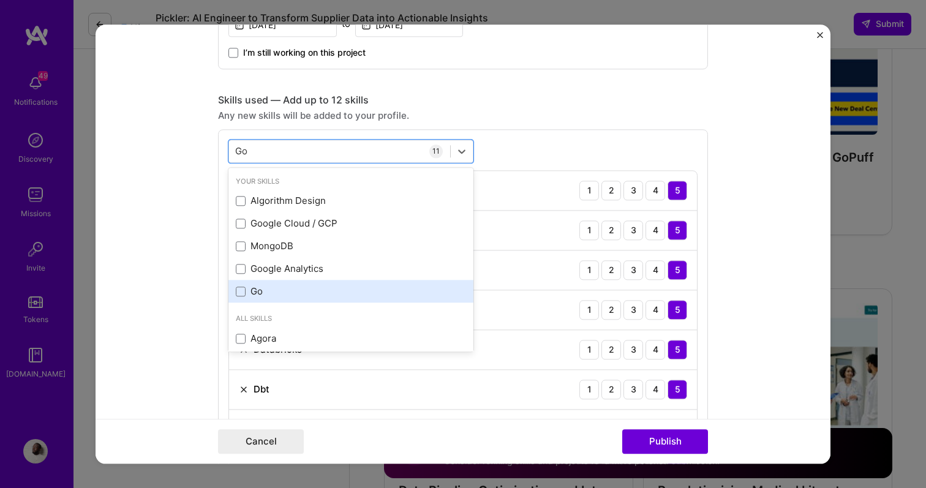
click at [284, 301] on div "Go" at bounding box center [350, 291] width 245 height 23
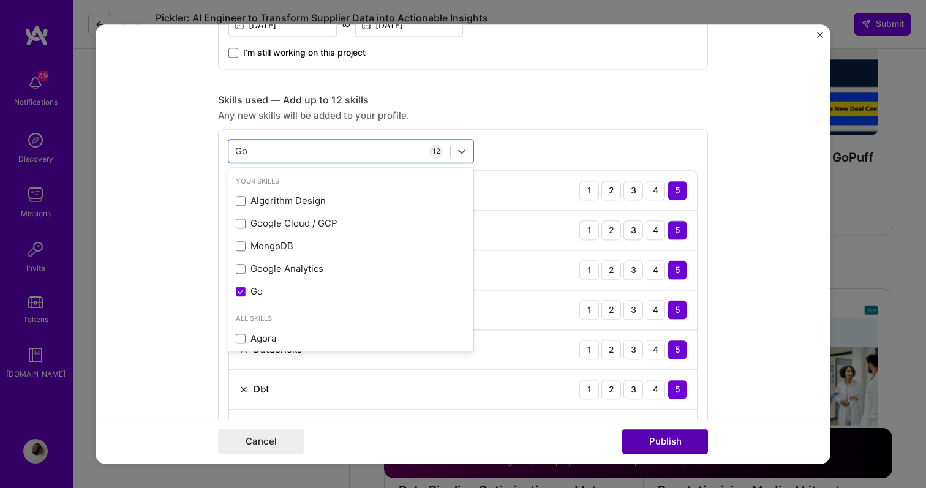
type input "Go"
click at [653, 435] on button "Publish" at bounding box center [665, 441] width 86 height 24
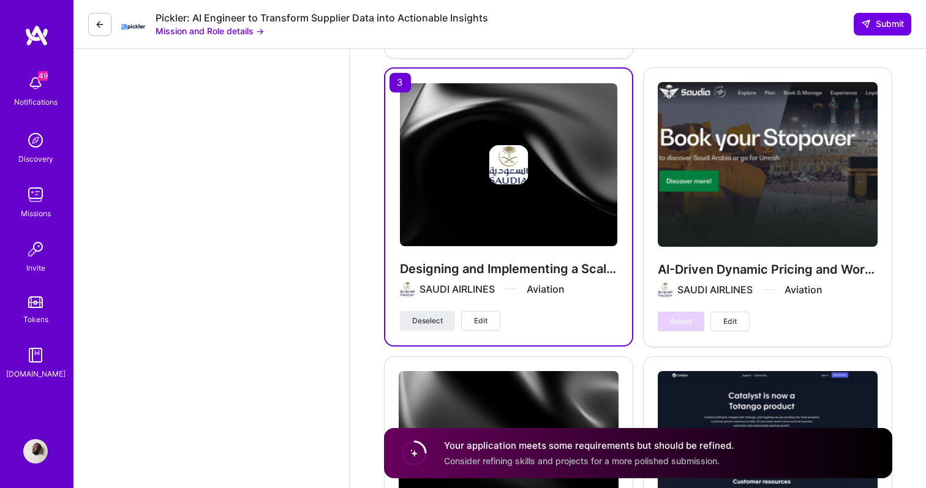
scroll to position [2777, 0]
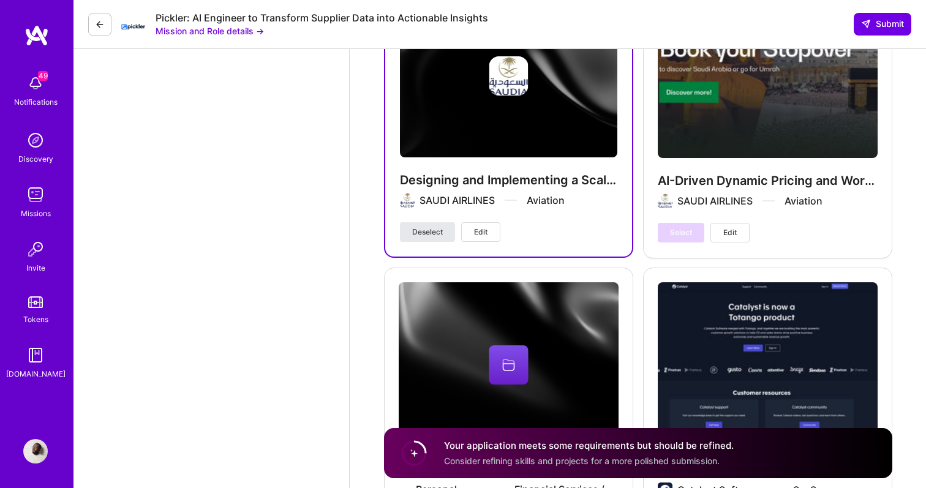
click at [422, 228] on span "Deselect" at bounding box center [427, 232] width 31 height 11
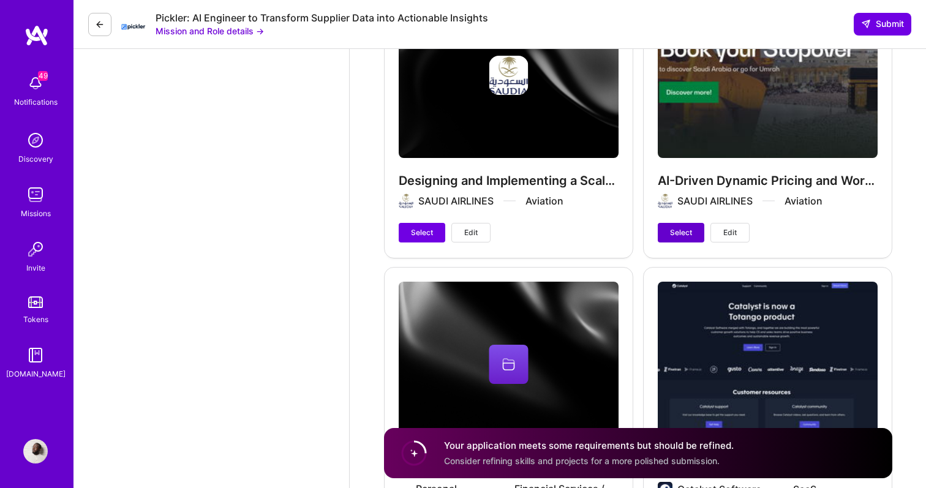
click at [660, 231] on button "Select" at bounding box center [681, 233] width 47 height 20
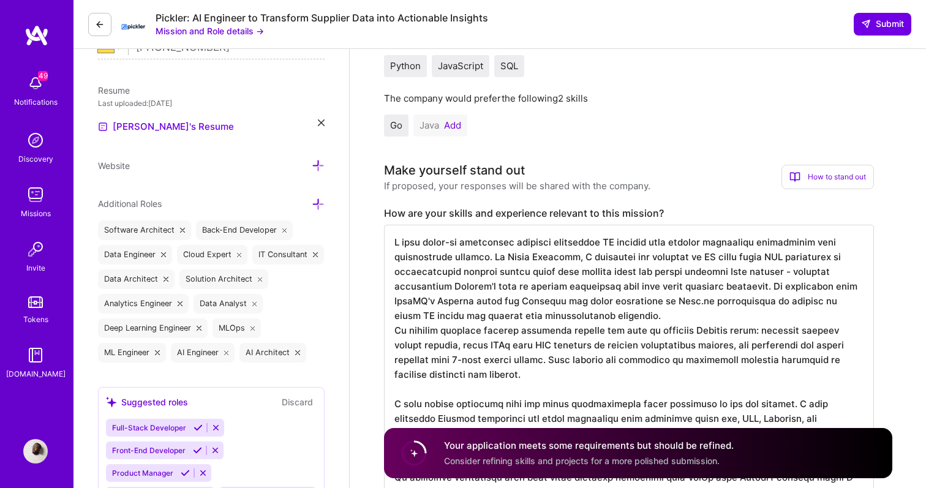
scroll to position [138, 0]
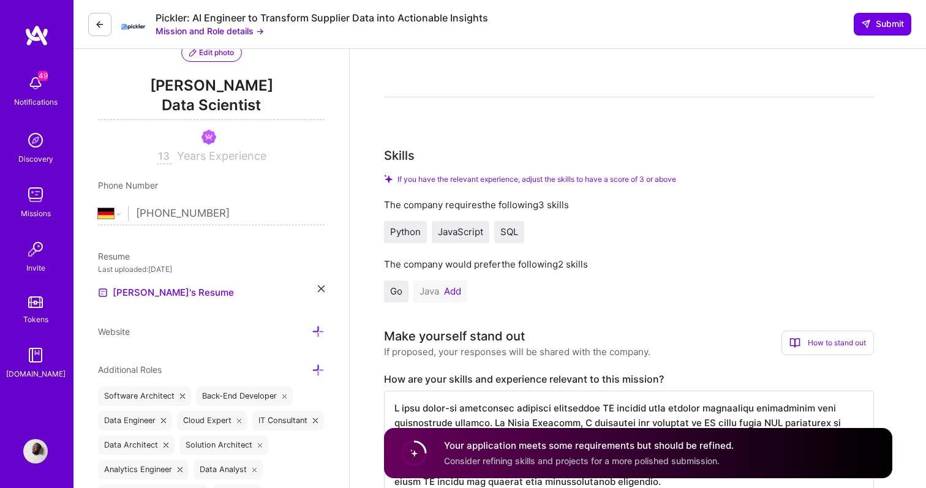
click at [456, 288] on button "Add" at bounding box center [452, 292] width 17 height 10
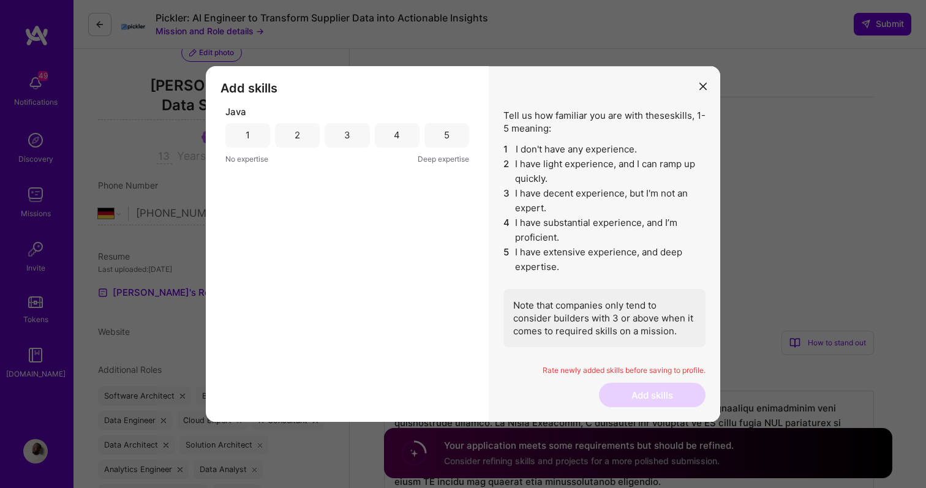
click at [452, 140] on div "5" at bounding box center [446, 135] width 45 height 24
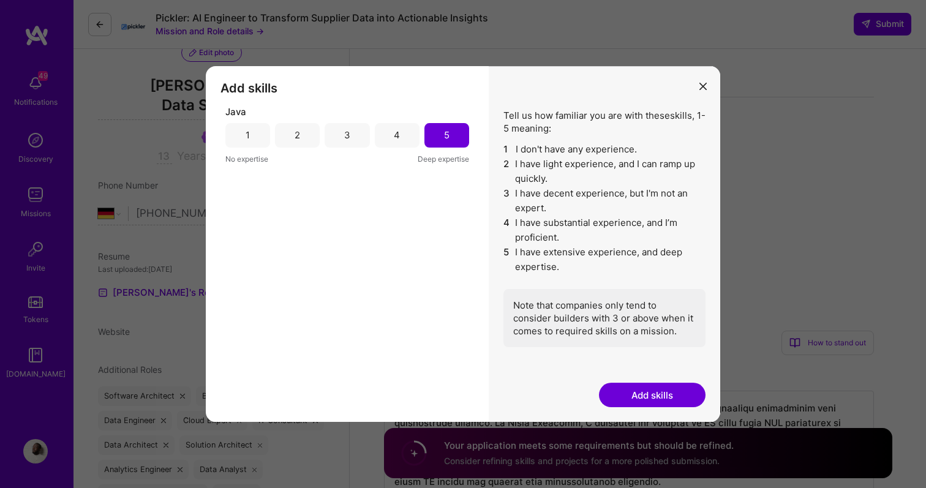
click at [658, 391] on button "Add skills" at bounding box center [652, 395] width 107 height 24
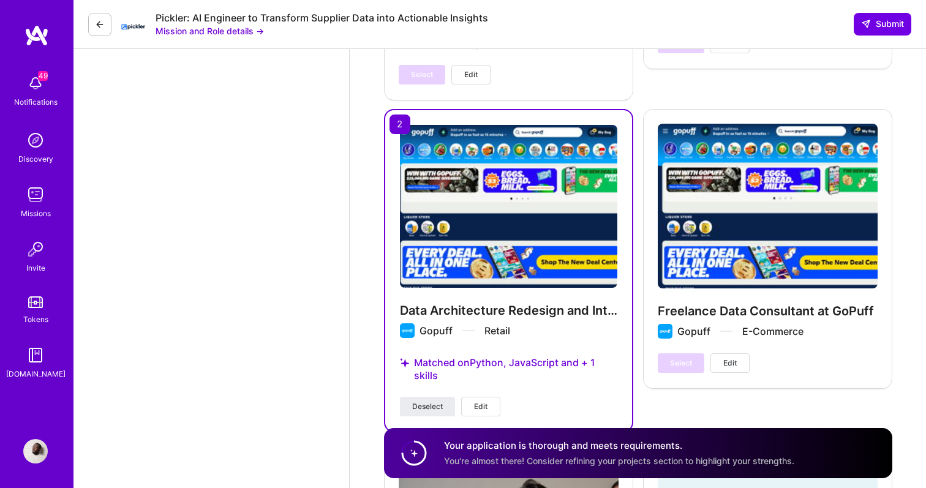
scroll to position [3989, 0]
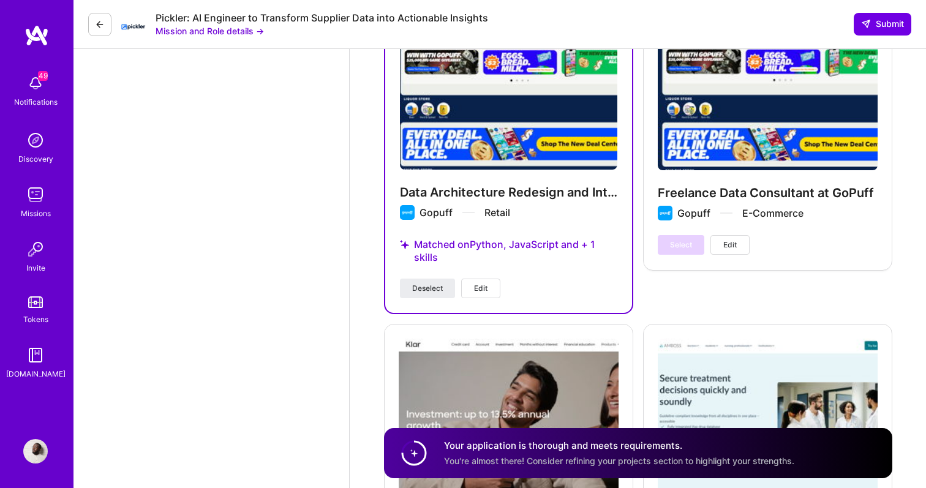
click at [495, 289] on button "Edit" at bounding box center [480, 289] width 39 height 20
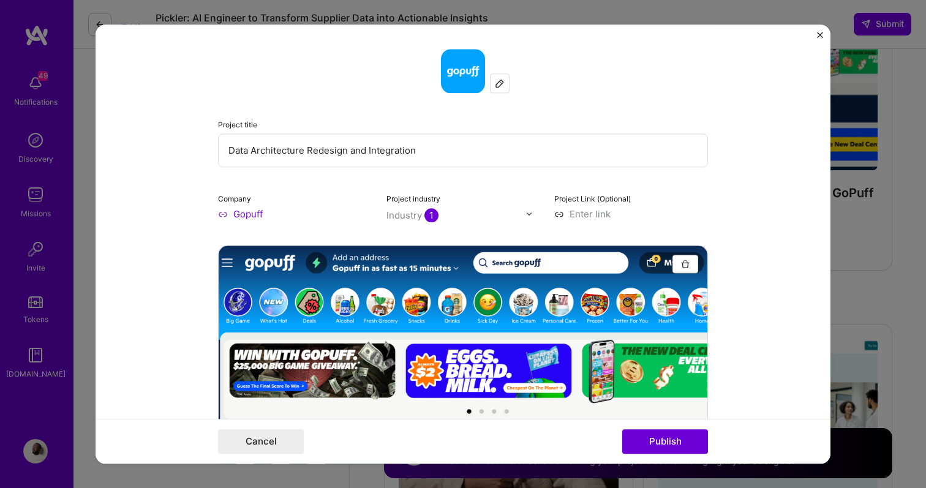
click at [417, 137] on input "Data Architecture Redesign and Integration" at bounding box center [463, 151] width 490 height 34
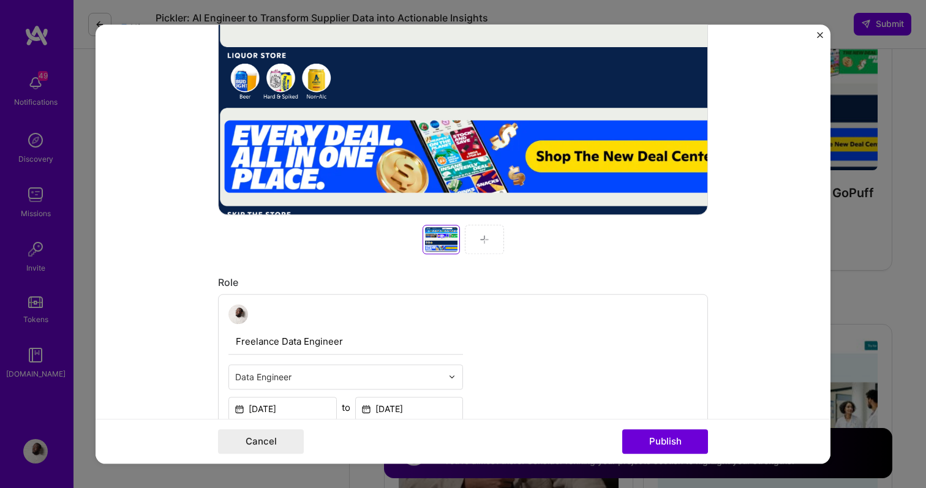
scroll to position [355, 0]
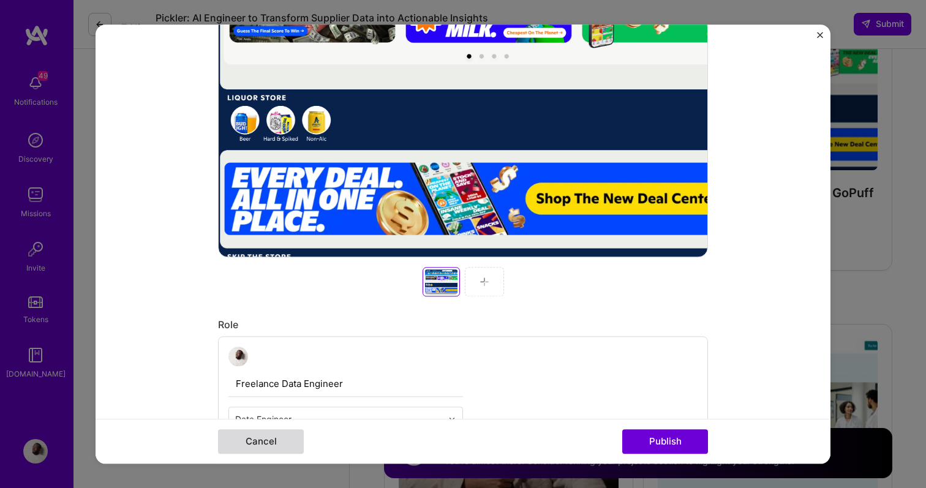
click at [272, 448] on button "Cancel" at bounding box center [261, 441] width 86 height 24
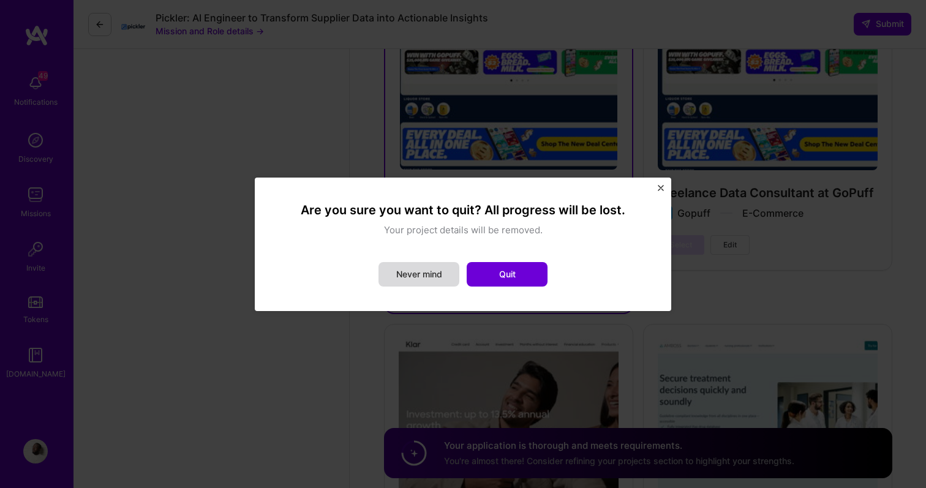
click at [442, 279] on button "Never mind" at bounding box center [418, 274] width 81 height 24
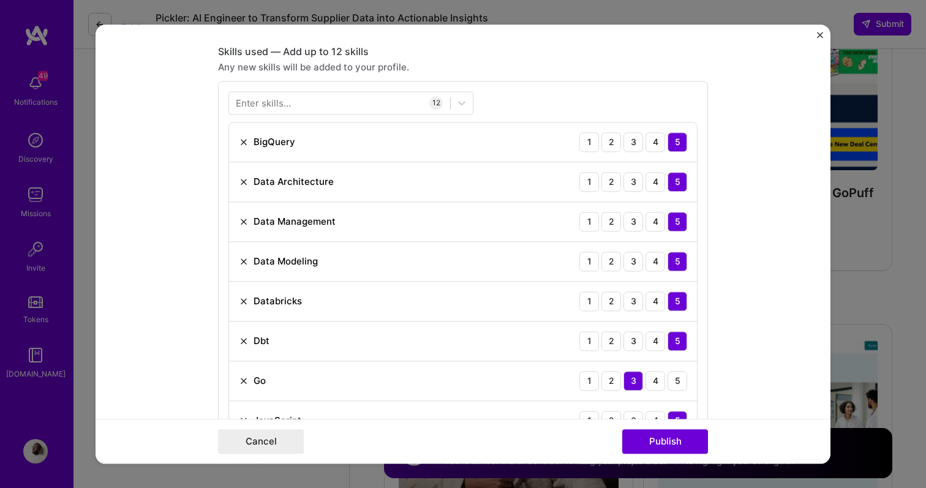
scroll to position [821, 0]
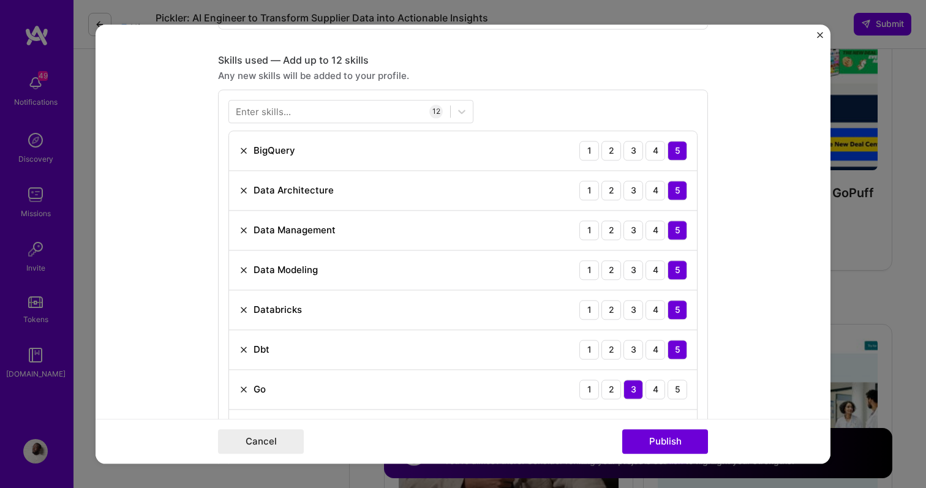
click at [241, 151] on img at bounding box center [244, 151] width 10 height 10
click at [257, 113] on div "Enter skills..." at bounding box center [263, 111] width 55 height 13
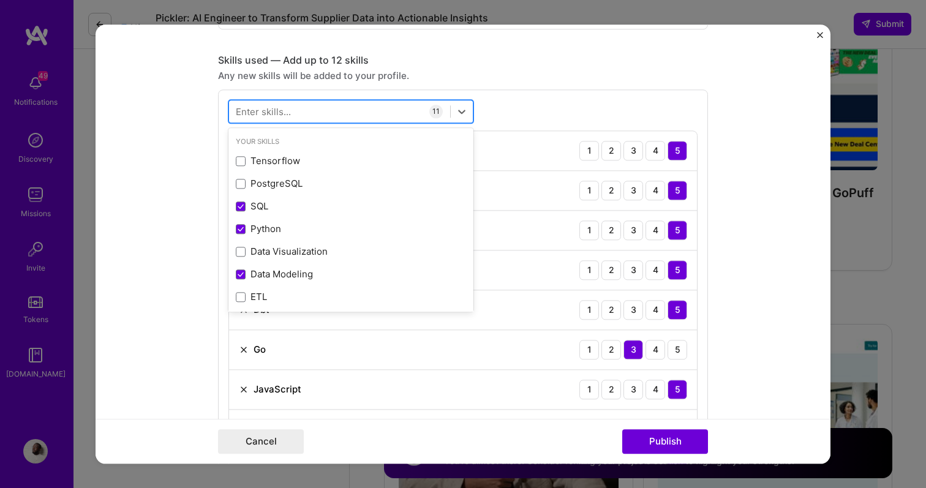
click at [295, 118] on div at bounding box center [339, 111] width 221 height 20
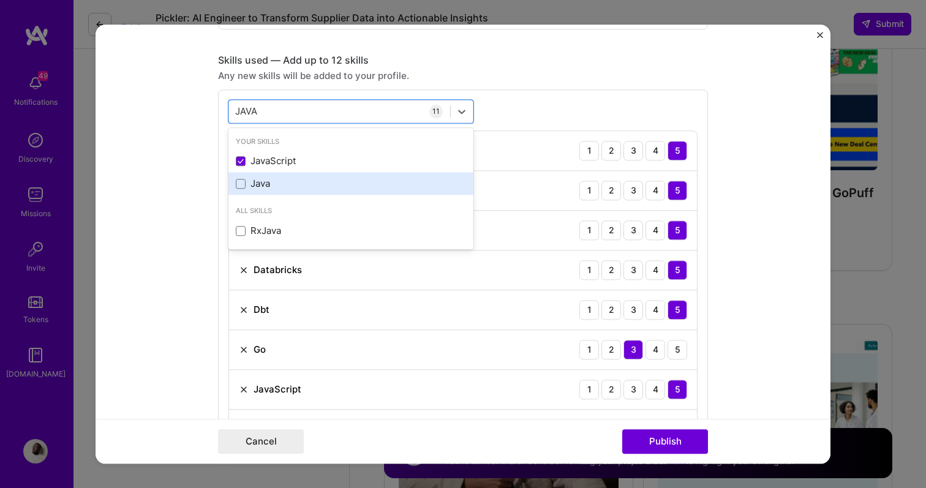
click at [260, 189] on div "Java" at bounding box center [351, 184] width 230 height 13
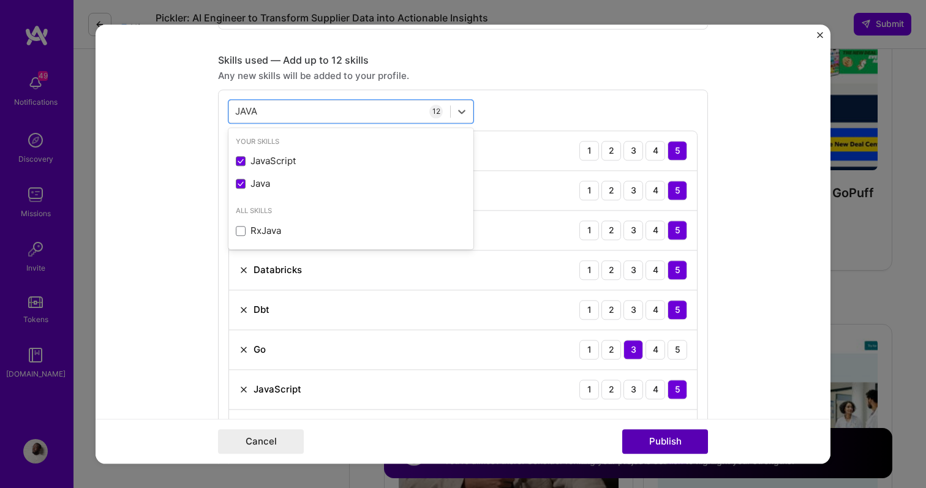
type input "JAVA"
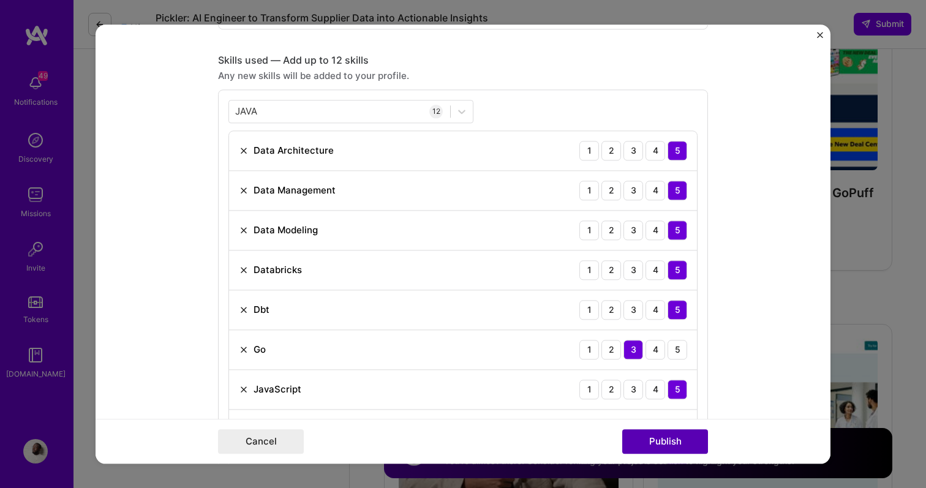
click at [657, 449] on button "Publish" at bounding box center [665, 441] width 86 height 24
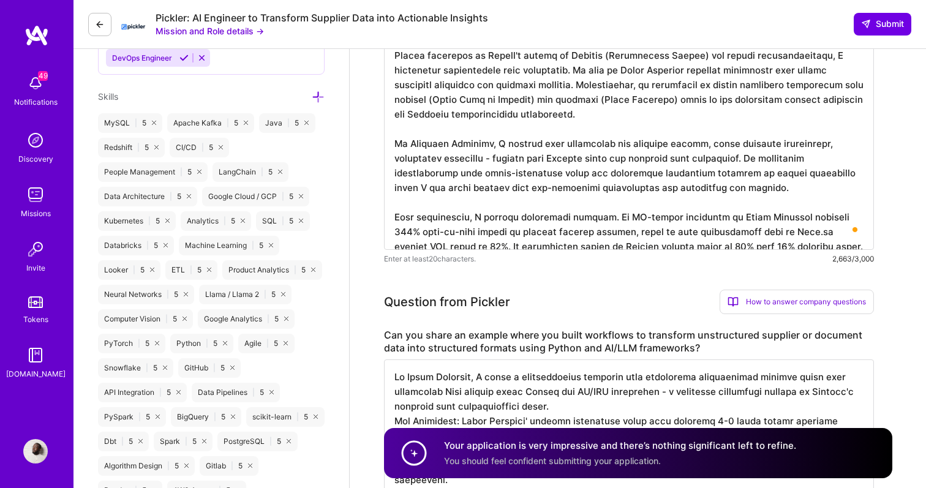
scroll to position [0, 0]
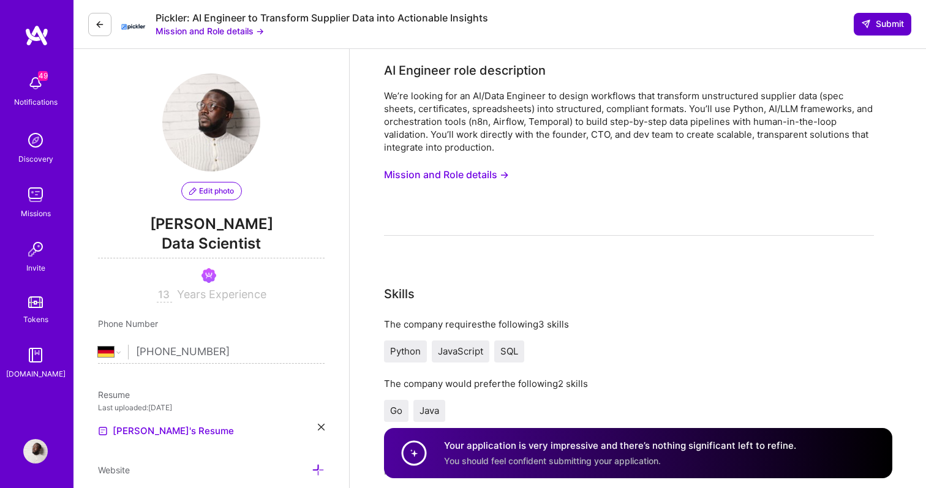
click at [869, 28] on icon at bounding box center [866, 24] width 10 height 10
click at [867, 25] on icon at bounding box center [866, 24] width 10 height 10
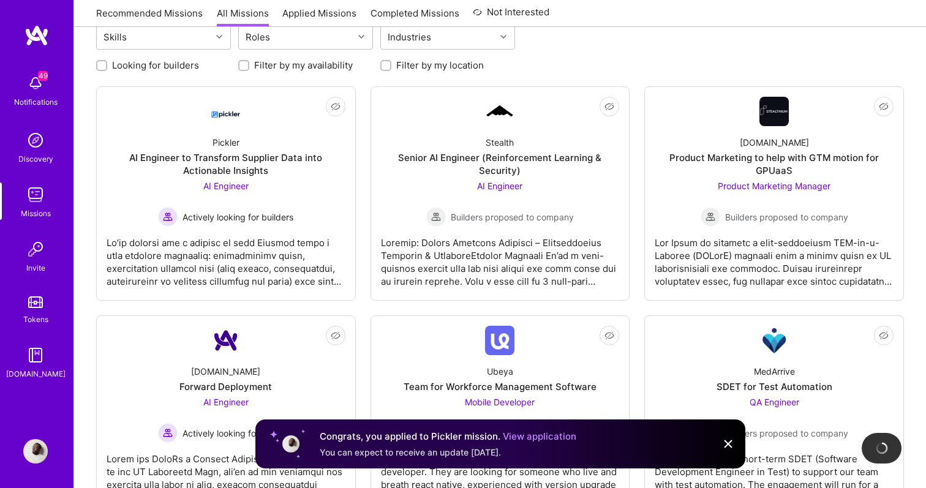
scroll to position [174, 0]
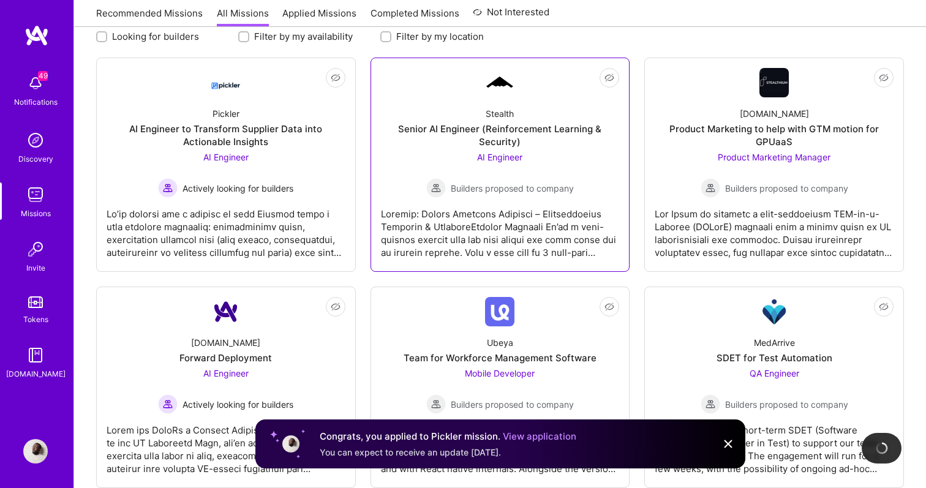
click at [493, 171] on div "AI Engineer Builders proposed to company" at bounding box center [500, 174] width 148 height 47
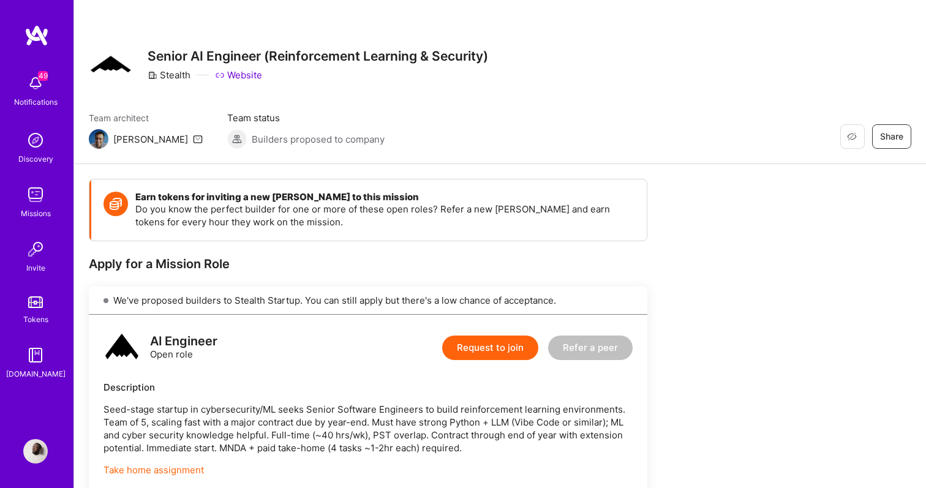
click at [34, 31] on img at bounding box center [36, 35] width 24 height 22
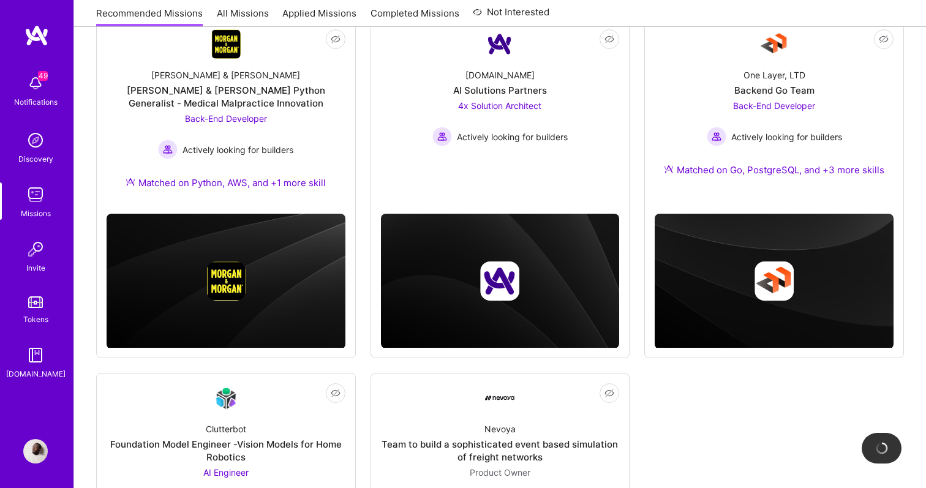
scroll to position [186, 0]
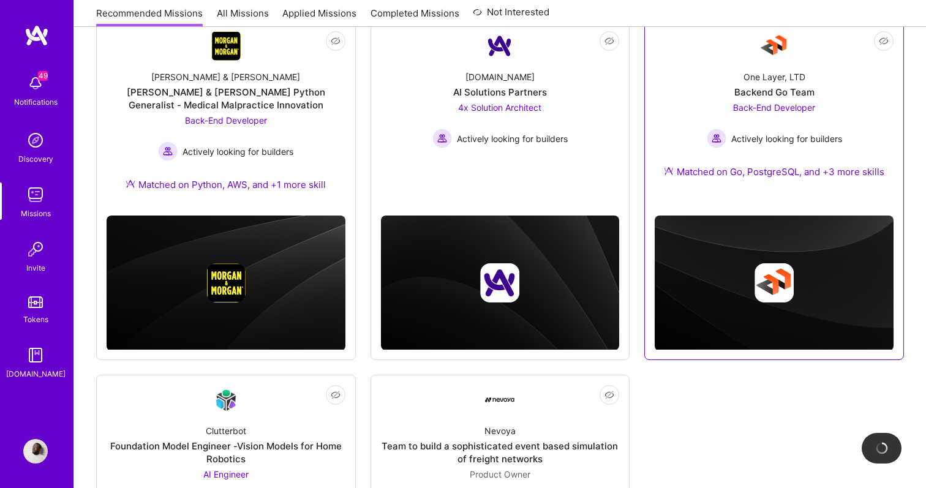
click at [711, 110] on div "Back-End Developer Actively looking for builders" at bounding box center [774, 124] width 135 height 47
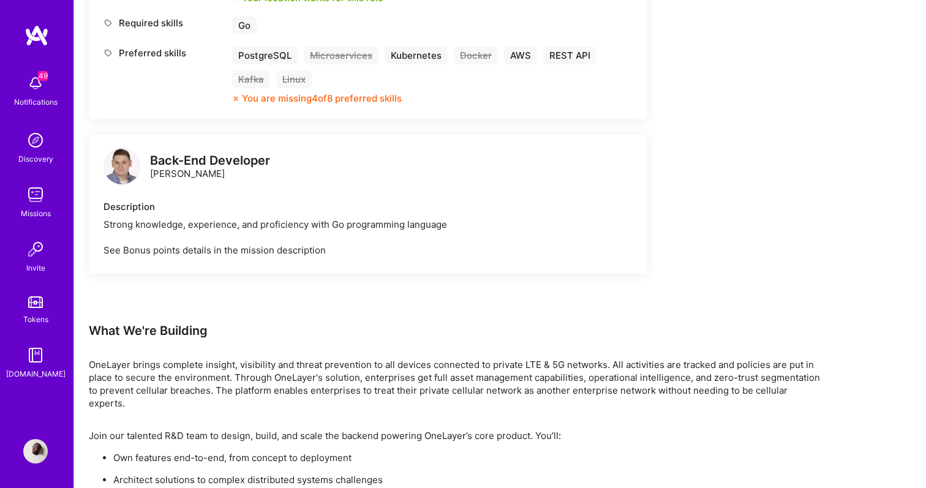
scroll to position [815, 0]
